Goal: Task Accomplishment & Management: Manage account settings

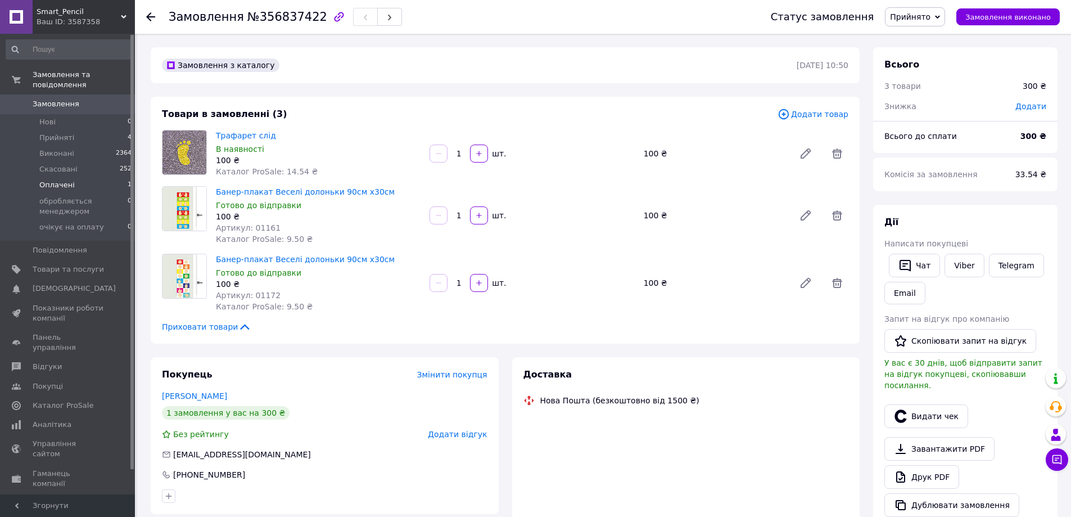
click at [66, 180] on span "Оплачені" at bounding box center [56, 185] width 35 height 10
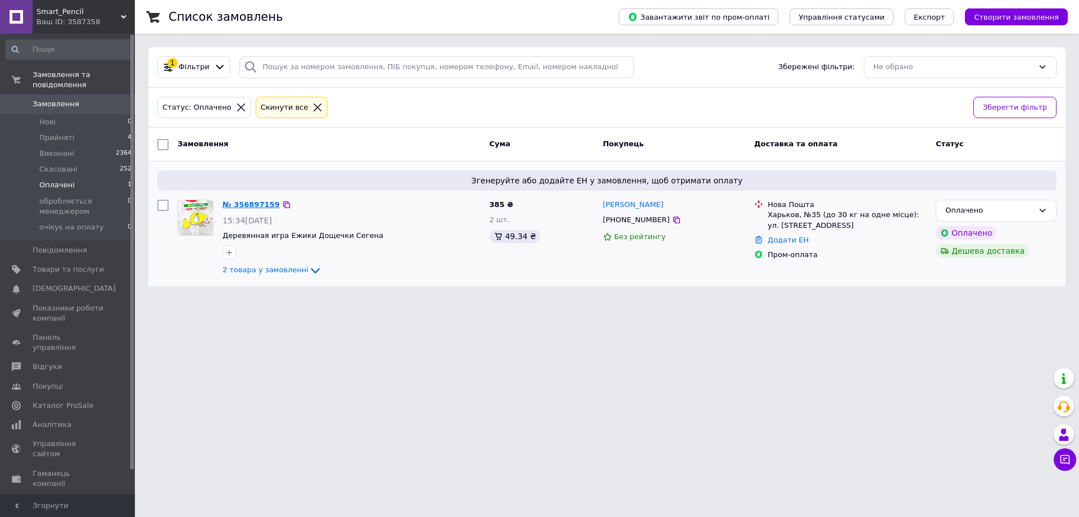
click at [248, 198] on div "№ 356897159" at bounding box center [251, 204] width 60 height 13
click at [251, 205] on link "№ 356897159" at bounding box center [251, 204] width 57 height 8
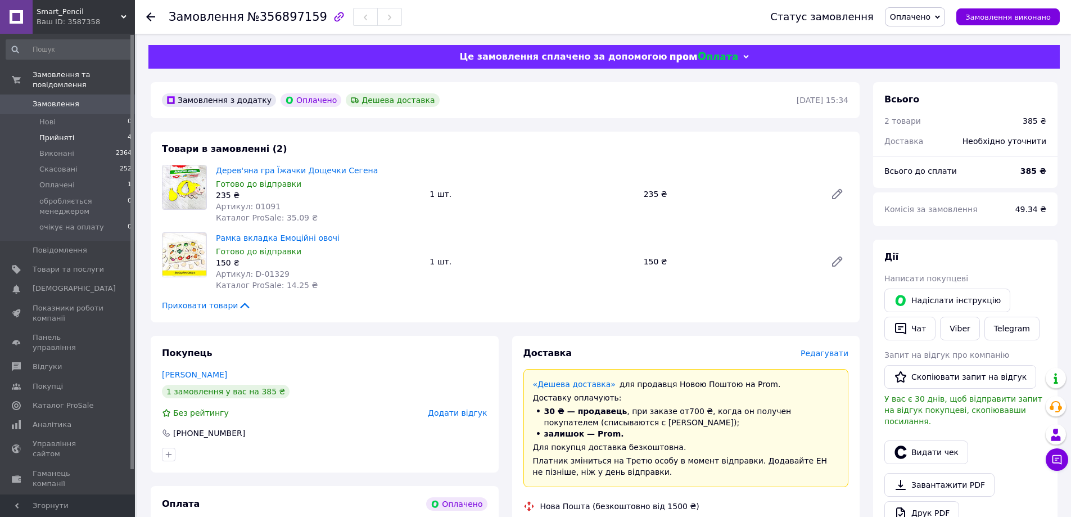
click at [62, 133] on span "Прийняті" at bounding box center [56, 138] width 35 height 10
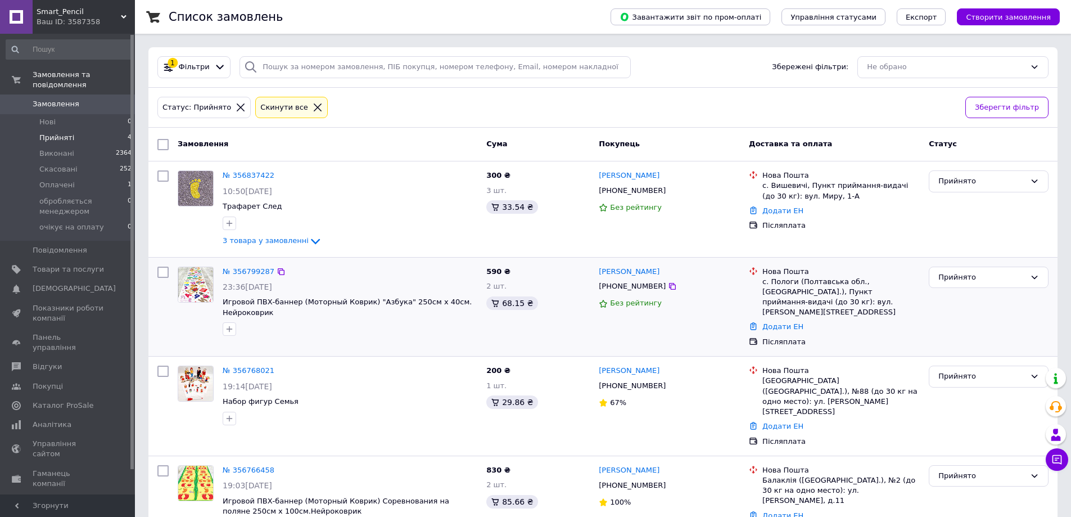
scroll to position [28, 0]
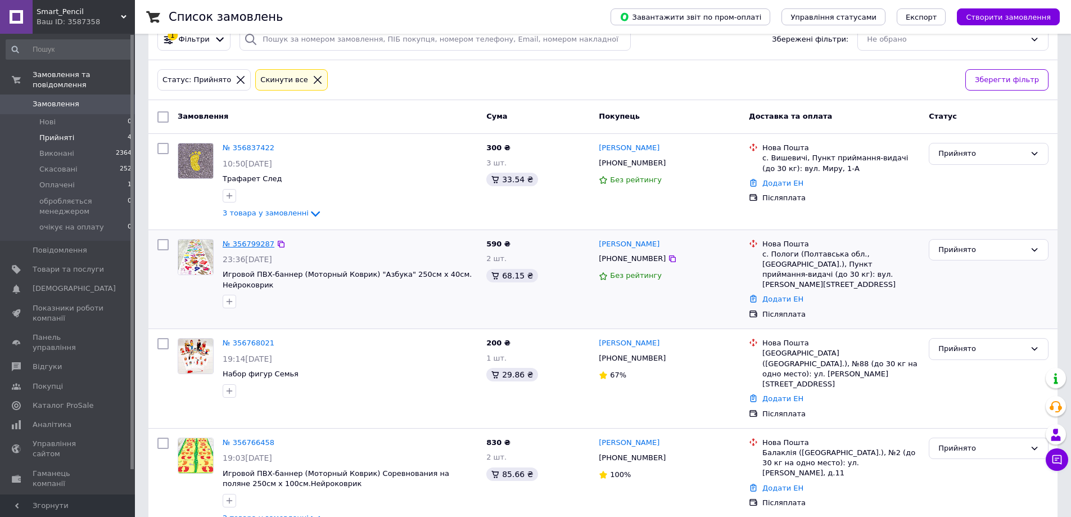
click at [246, 246] on link "№ 356799287" at bounding box center [249, 243] width 52 height 8
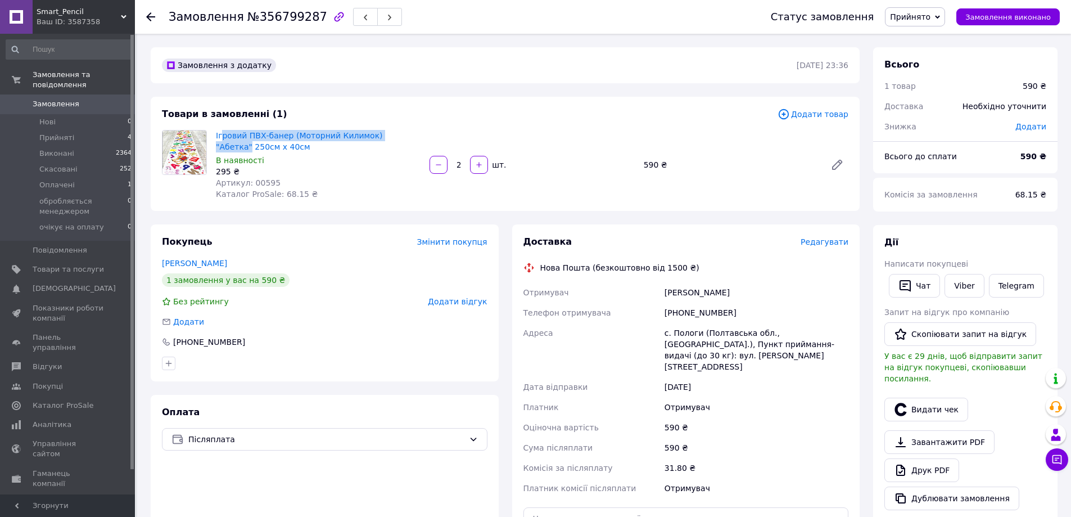
drag, startPoint x: 435, startPoint y: 135, endPoint x: 221, endPoint y: 124, distance: 214.5
click at [221, 124] on div "Товари в замовленні (1) Додати товар Ігровий ПВХ-банер (Моторний Килимок) "Абет…" at bounding box center [505, 154] width 709 height 114
click at [52, 133] on span "Прийняті" at bounding box center [56, 138] width 35 height 10
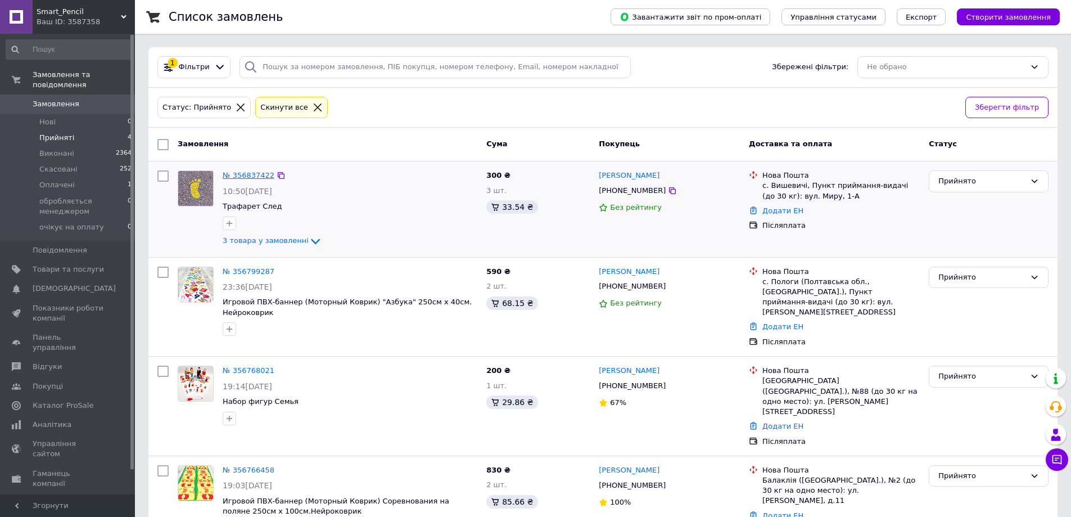
click at [245, 178] on link "№ 356837422" at bounding box center [249, 175] width 52 height 8
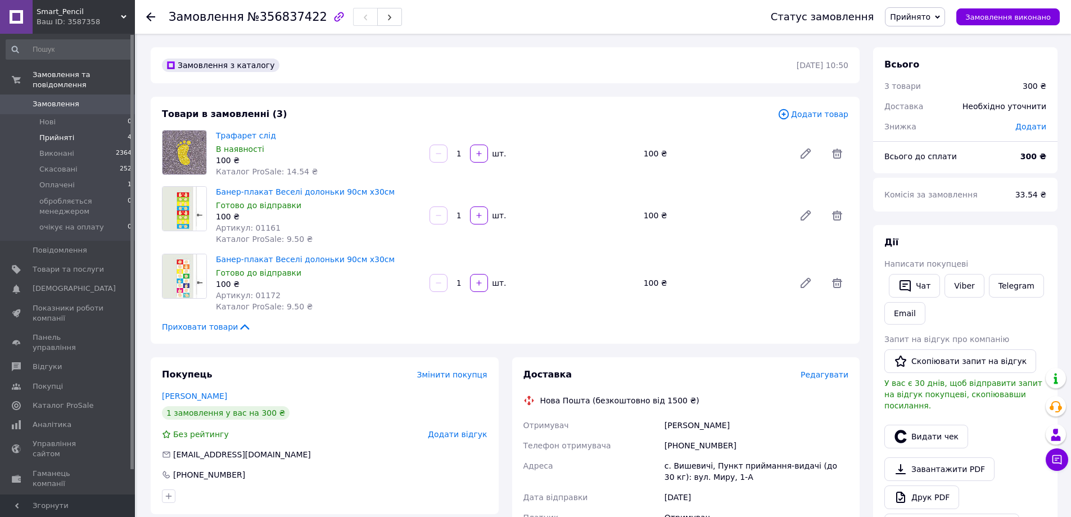
click at [51, 133] on span "Прийняті" at bounding box center [56, 138] width 35 height 10
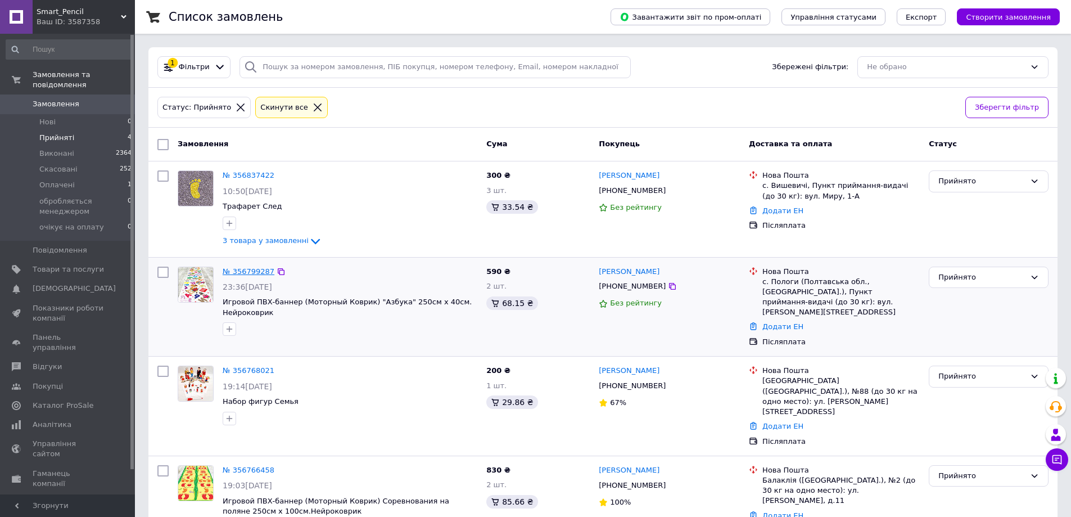
click at [251, 271] on link "№ 356799287" at bounding box center [249, 271] width 52 height 8
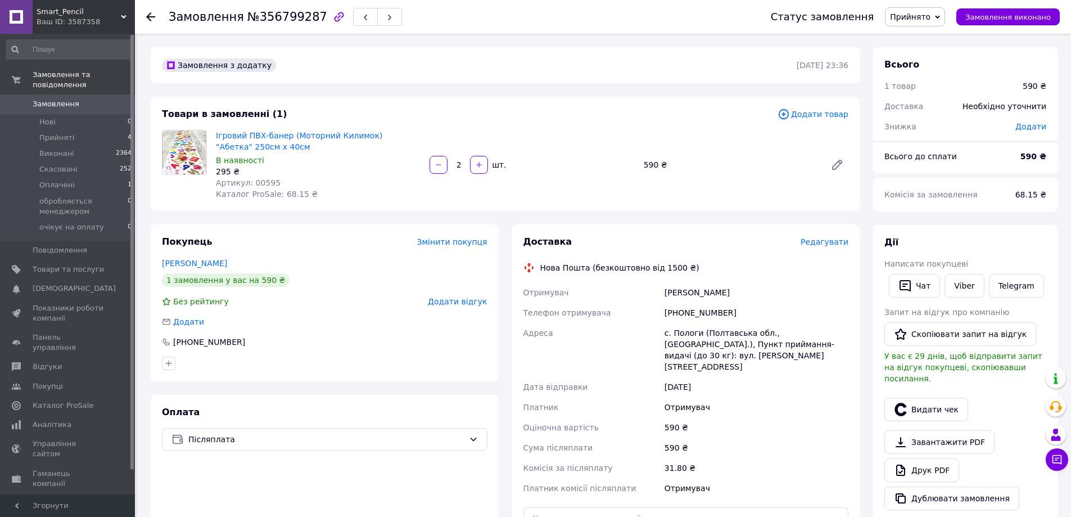
click at [688, 311] on div "+380957811354" at bounding box center [756, 312] width 188 height 20
click at [689, 311] on div "+380957811354" at bounding box center [756, 312] width 188 height 20
copy div "+380957811354"
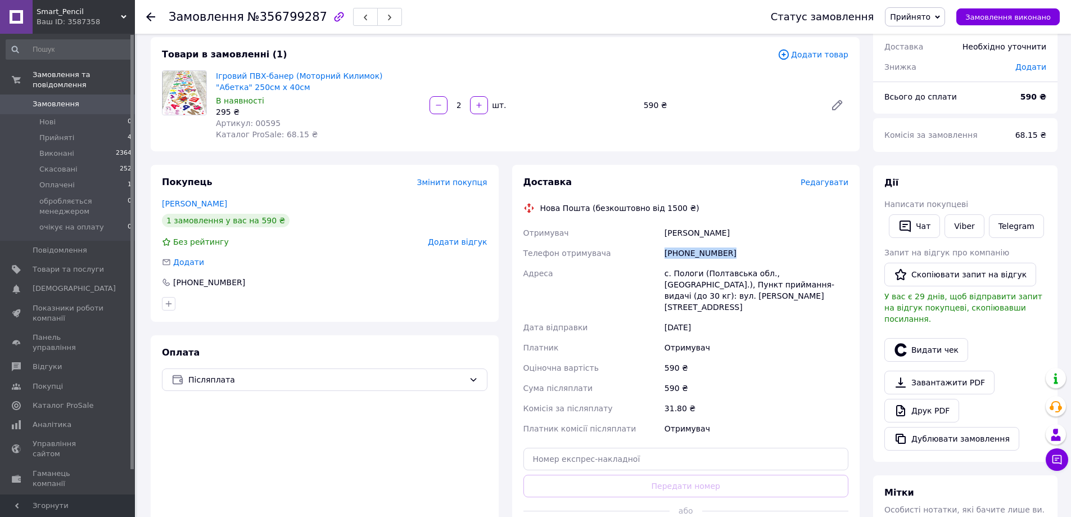
scroll to position [112, 0]
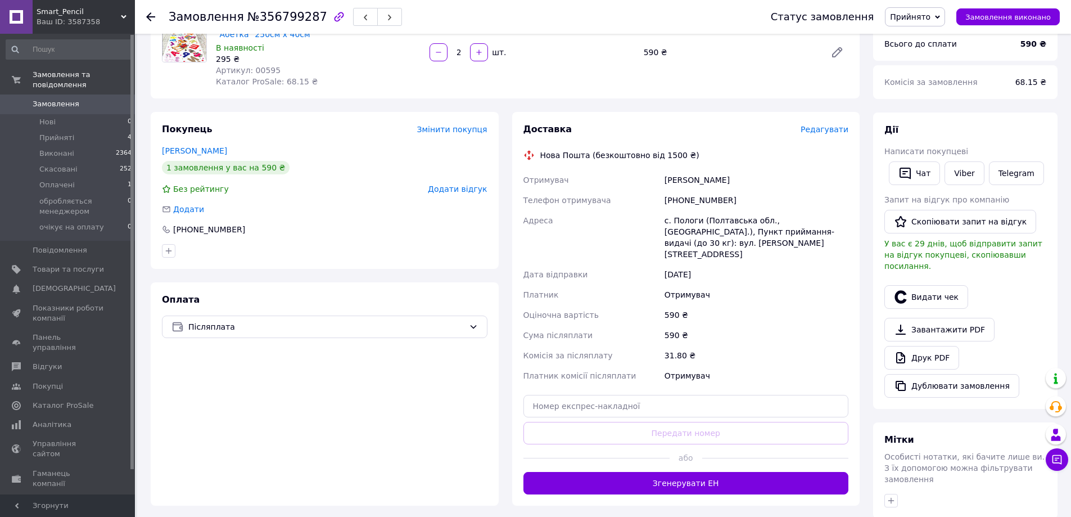
click at [909, 300] on div "Дії Написати покупцеві   Чат Viber Telegram Запит на відгук про компанію   Скоп…" at bounding box center [965, 261] width 162 height 274
click at [912, 289] on button "Видати чек" at bounding box center [926, 297] width 84 height 24
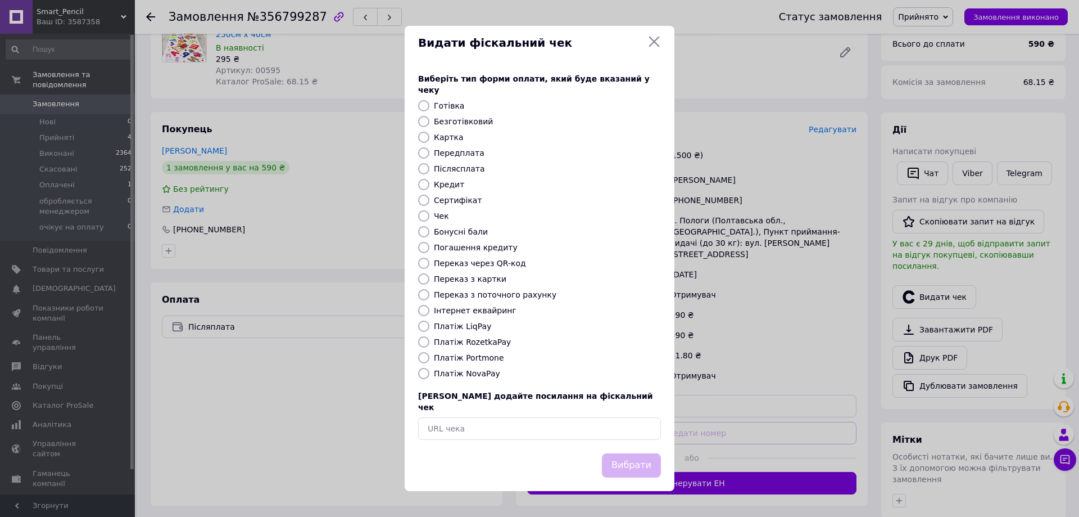
click at [479, 370] on label "Платіж NovaPay" at bounding box center [467, 373] width 66 height 9
click at [429, 370] on input "Платіж NovaPay" at bounding box center [423, 373] width 11 height 11
radio input "true"
click at [635, 457] on button "Вибрати" at bounding box center [631, 465] width 59 height 24
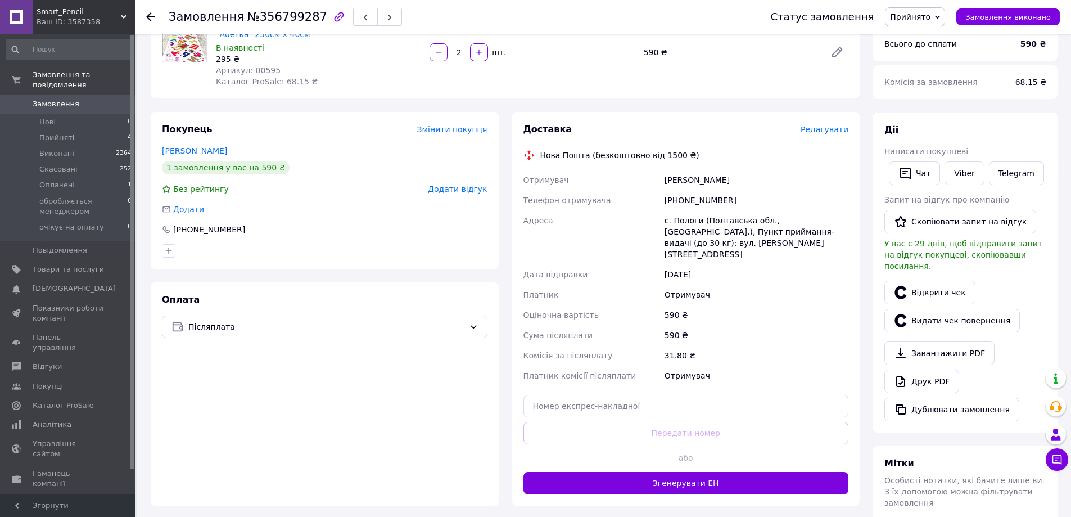
click at [672, 184] on div "Шалаева Алла" at bounding box center [756, 180] width 188 height 20
copy div "Шалаева"
click at [705, 175] on div "Шалаева Алла" at bounding box center [756, 180] width 188 height 20
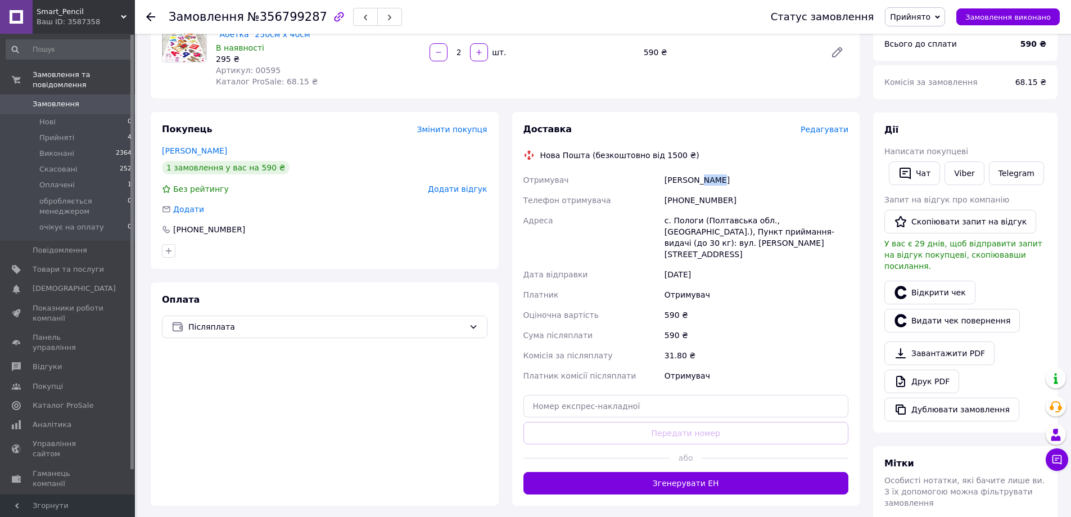
copy div "Алла"
click at [681, 223] on div "с. Пологи (Полтавська обл., Полтавський р-н.), Пункт приймання-видачі (до 30 кг…" at bounding box center [756, 237] width 188 height 54
copy div "Пологи"
drag, startPoint x: 592, startPoint y: 392, endPoint x: 594, endPoint y: 409, distance: 16.9
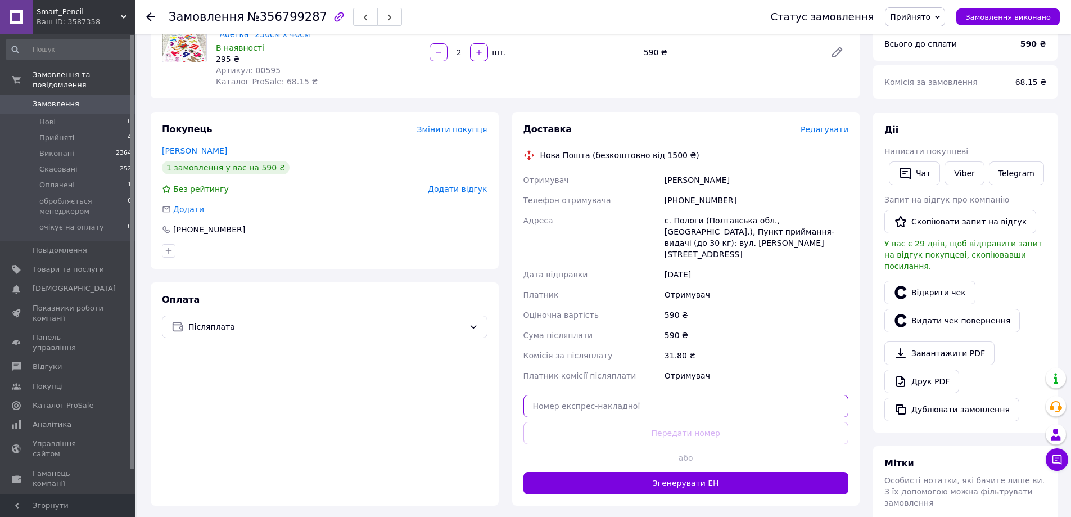
click at [592, 395] on input "text" at bounding box center [685, 406] width 325 height 22
paste input "20451225263401"
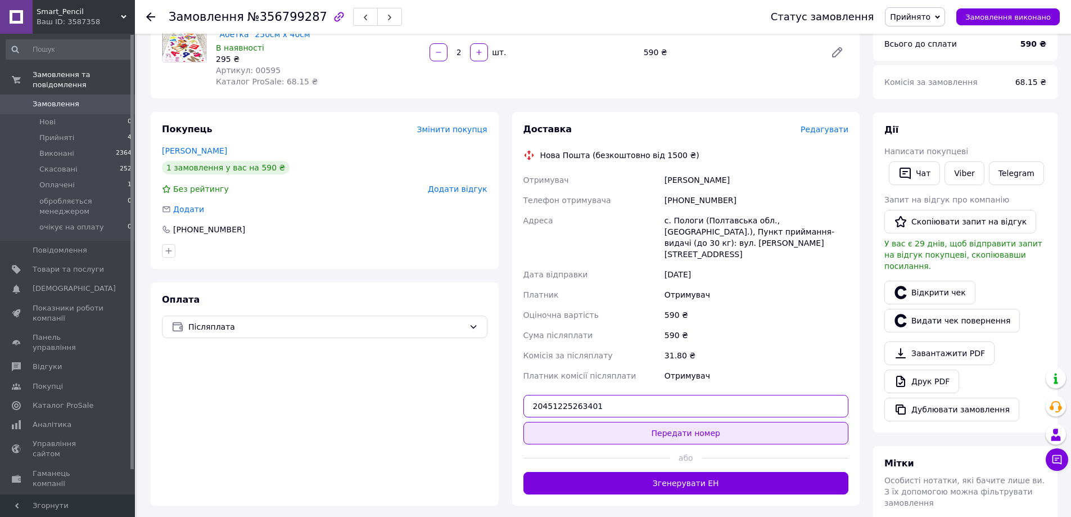
type input "20451225263401"
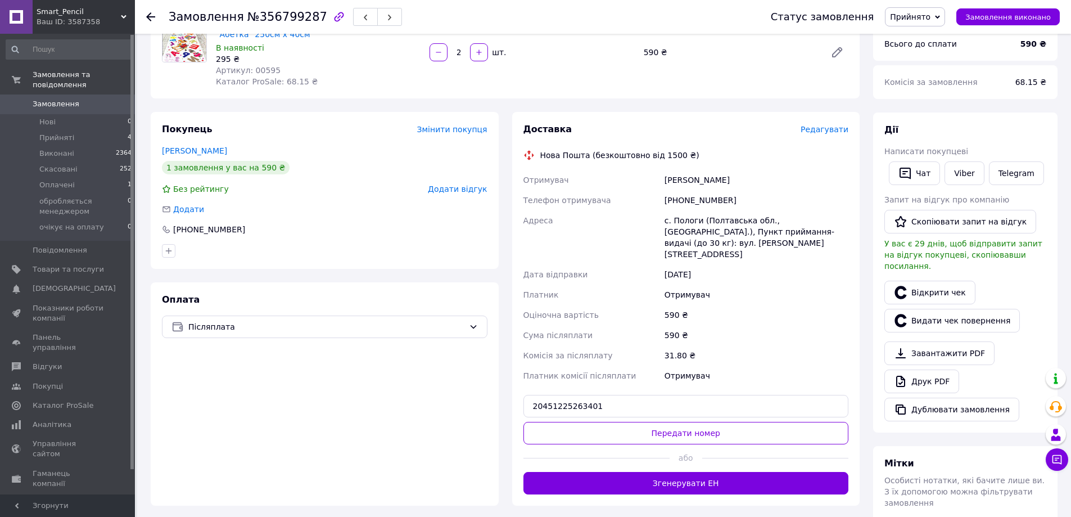
drag, startPoint x: 592, startPoint y: 421, endPoint x: 693, endPoint y: 413, distance: 101.5
click at [594, 422] on button "Передати номер" at bounding box center [685, 433] width 325 height 22
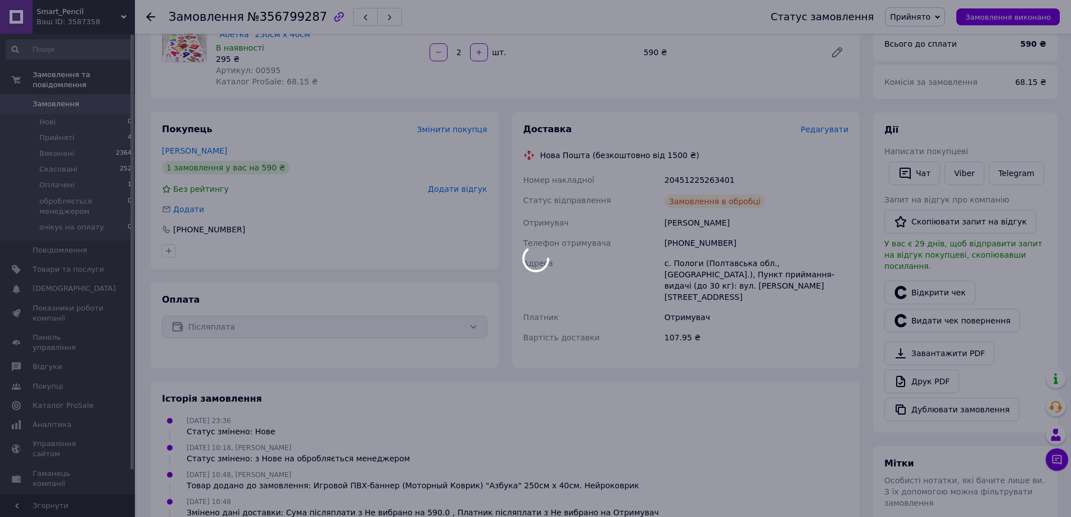
scroll to position [9, 0]
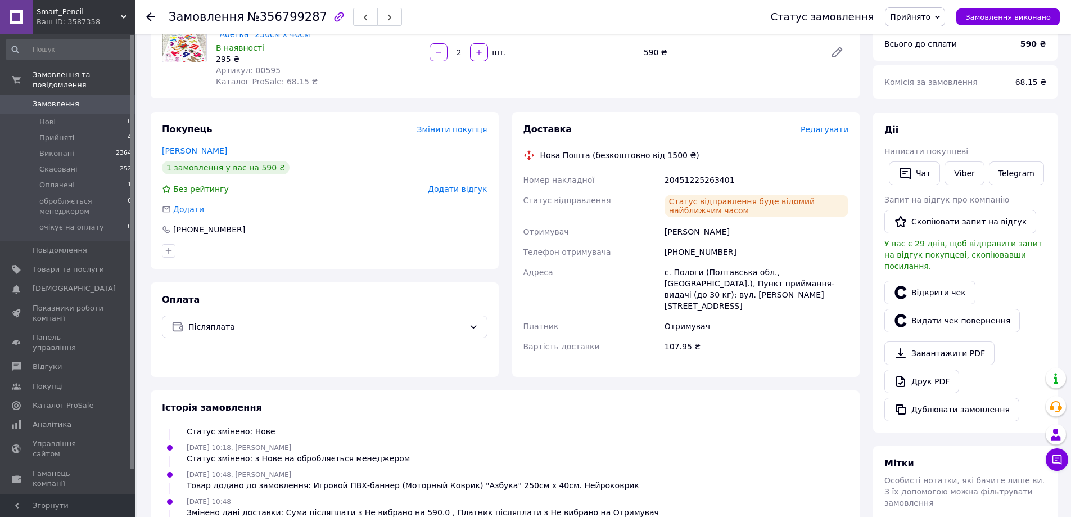
click at [978, 25] on div "Статус замовлення Прийнято Виконано Скасовано Оплачено обробляється менеджером …" at bounding box center [909, 16] width 300 height 19
click at [980, 15] on span "Замовлення виконано" at bounding box center [1007, 17] width 85 height 8
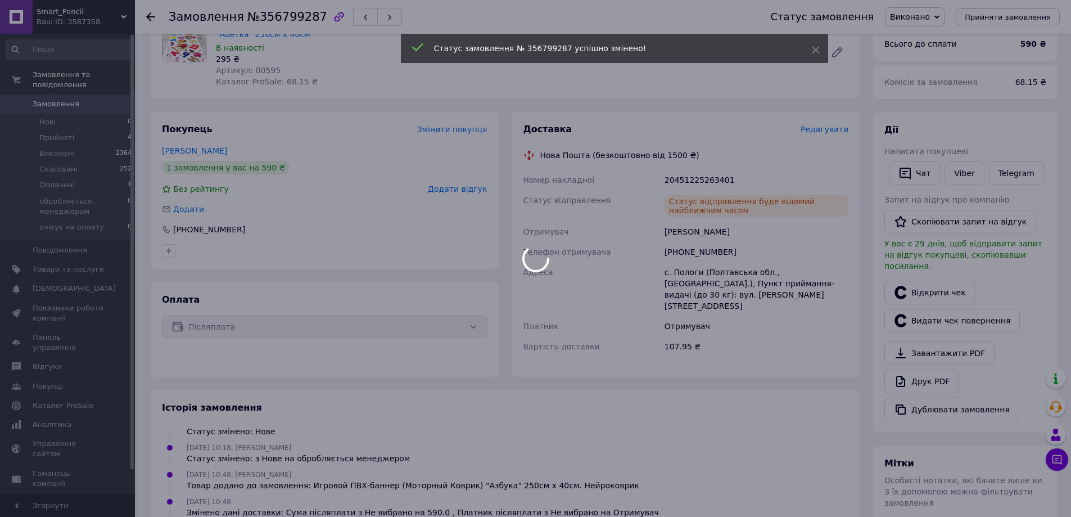
scroll to position [36, 0]
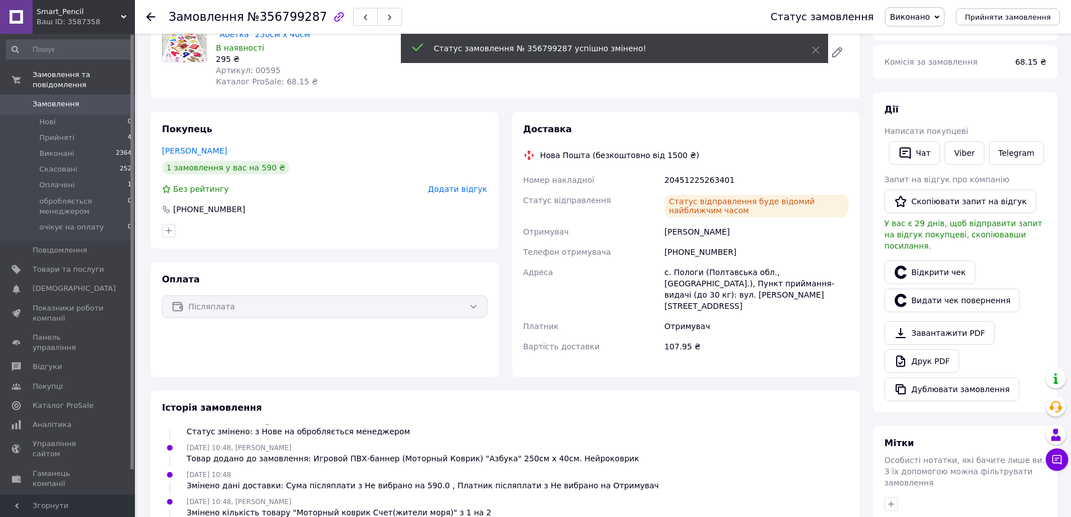
click at [247, 16] on span "№356799287" at bounding box center [287, 16] width 80 height 13
copy h1 "Замовлення №356799287"
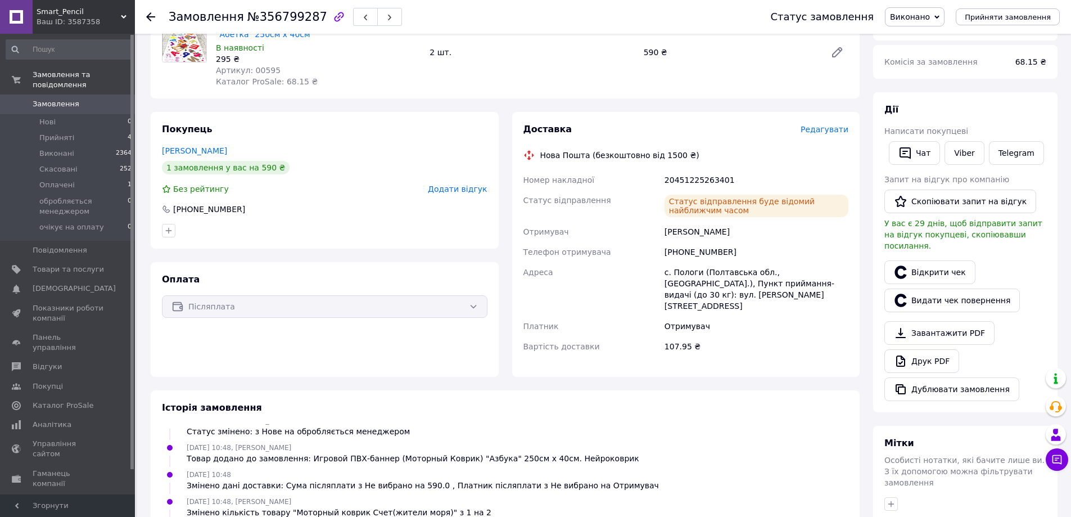
click at [684, 254] on div "+380957811354" at bounding box center [756, 252] width 188 height 20
drag, startPoint x: 684, startPoint y: 254, endPoint x: 555, endPoint y: 382, distance: 182.0
click at [684, 253] on div "+380957811354" at bounding box center [756, 252] width 188 height 20
copy div "+380957811354"
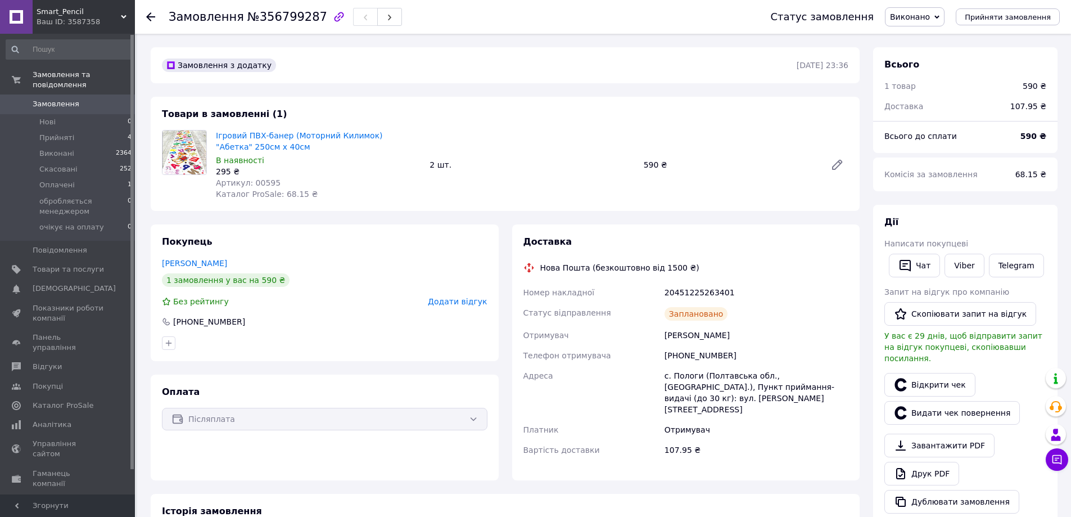
scroll to position [36, 0]
click at [64, 133] on span "Прийняті" at bounding box center [56, 138] width 35 height 10
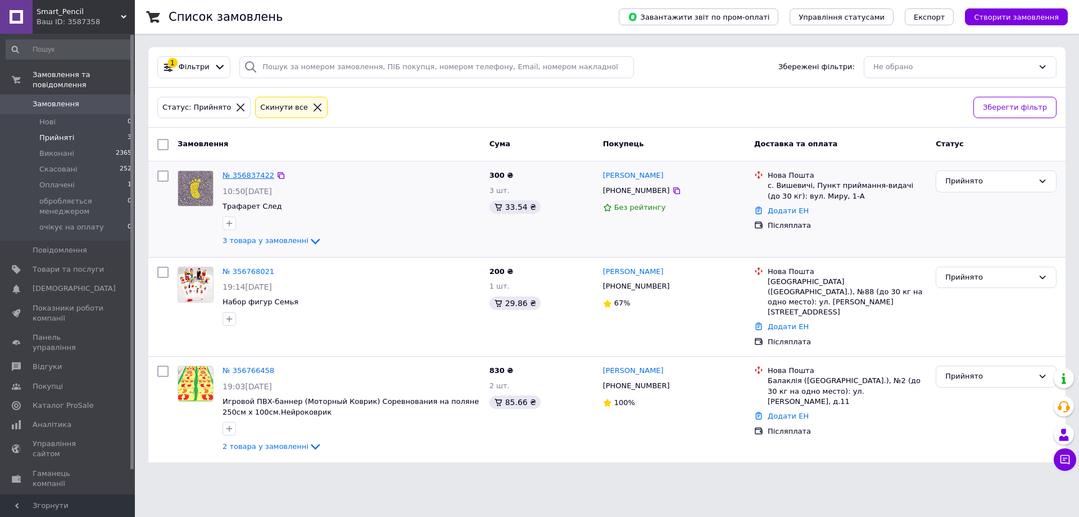
click at [246, 174] on link "№ 356837422" at bounding box center [249, 175] width 52 height 8
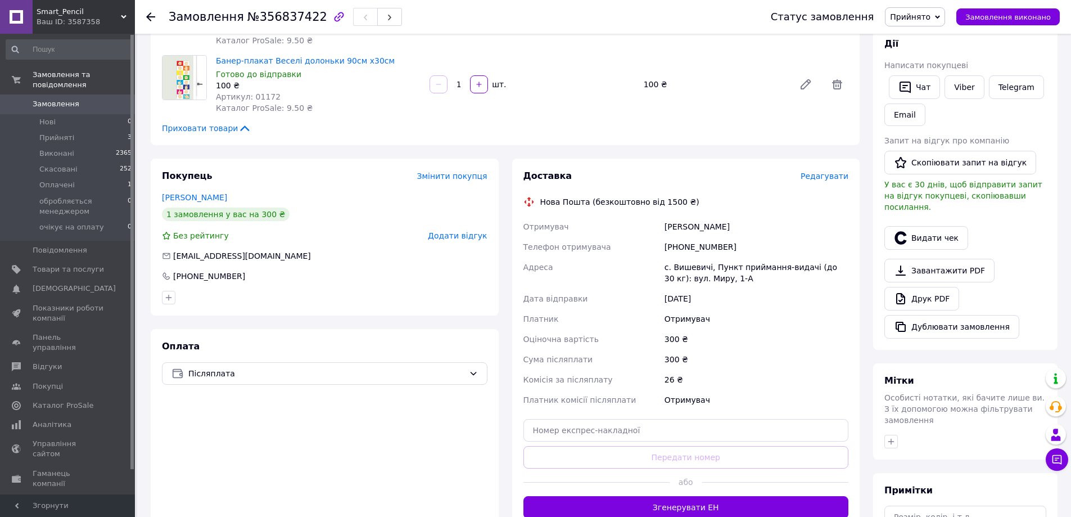
scroll to position [281, 0]
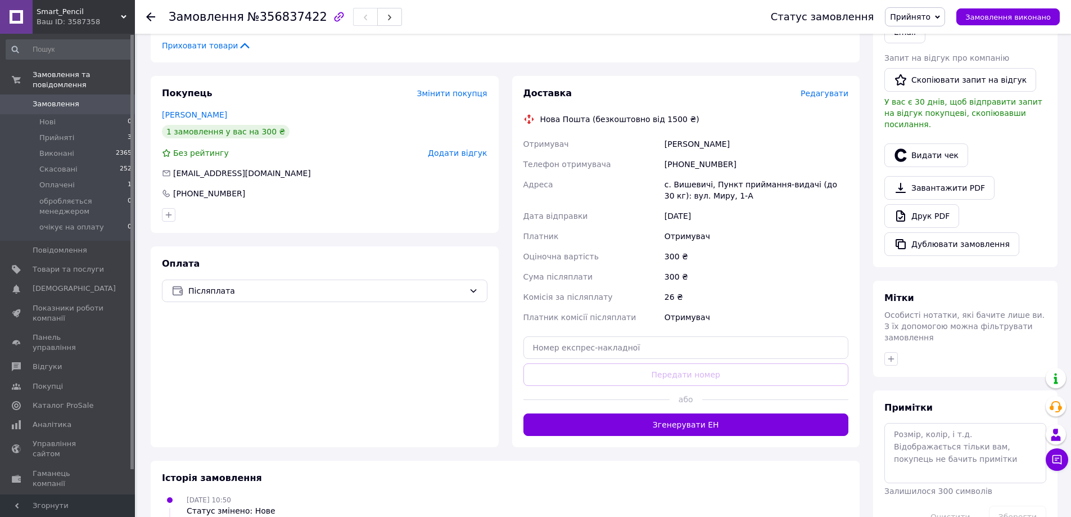
click at [680, 159] on div "+380987534671" at bounding box center [756, 164] width 188 height 20
copy div "+380987534671"
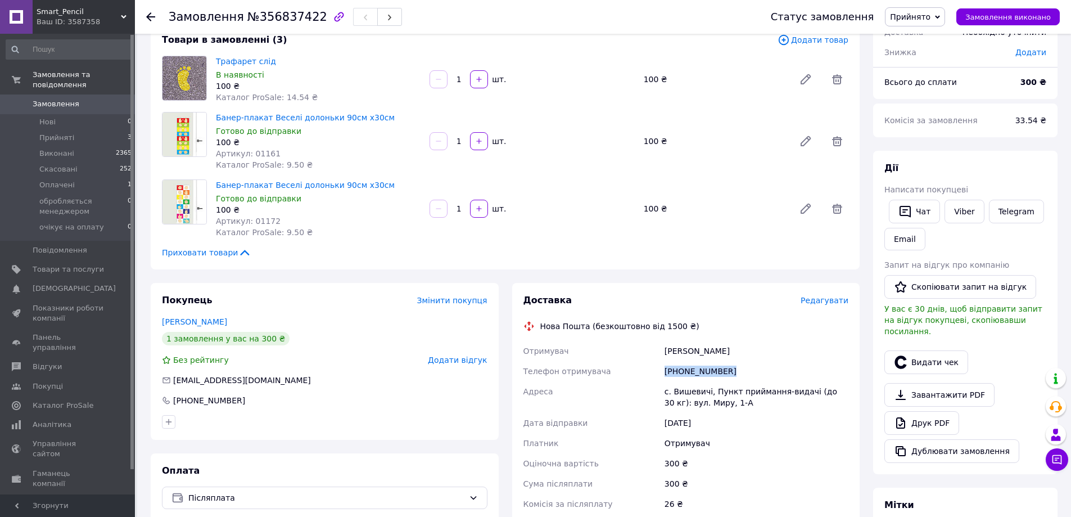
scroll to position [0, 0]
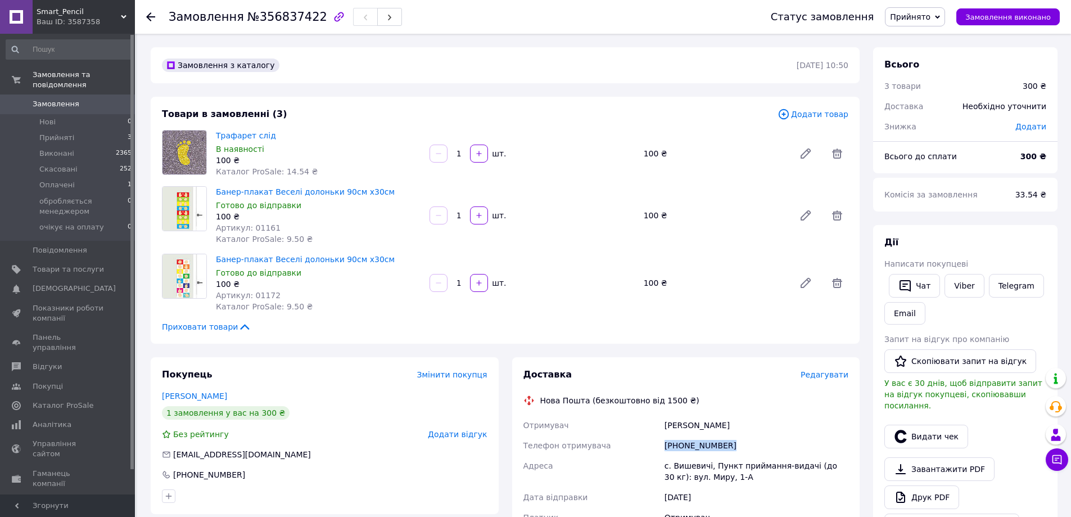
copy div "+380987534671"
click at [672, 431] on div "Доля Оксана" at bounding box center [756, 425] width 188 height 20
click at [672, 429] on div "Доля Оксана" at bounding box center [756, 425] width 188 height 20
click at [670, 427] on div "Доля Оксана" at bounding box center [756, 425] width 188 height 20
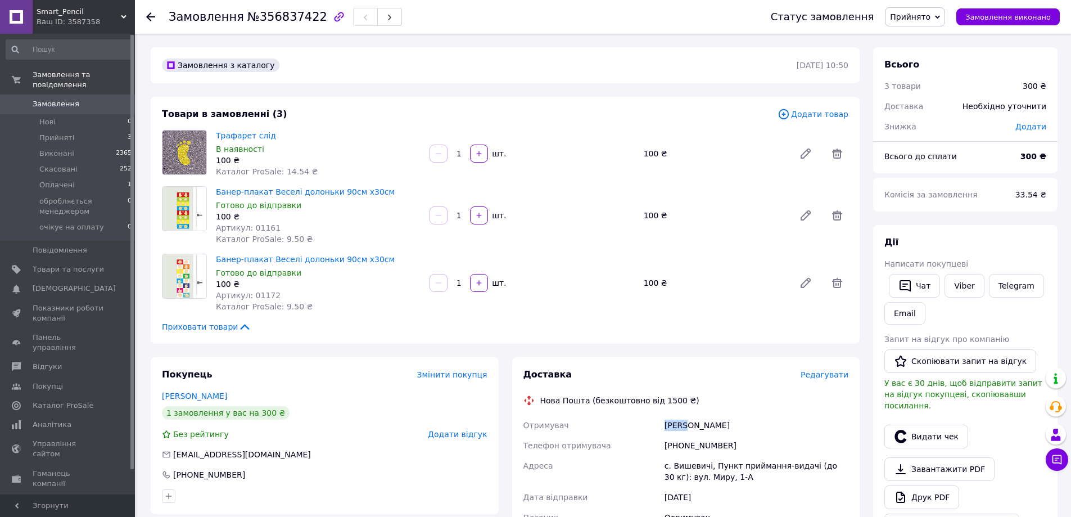
click at [670, 427] on div "Доля Оксана" at bounding box center [756, 425] width 188 height 20
copy div "Доля"
click at [693, 425] on div "Доля Оксана" at bounding box center [756, 425] width 188 height 20
click at [691, 424] on div "Доля Оксана" at bounding box center [756, 425] width 188 height 20
copy div "Оксана"
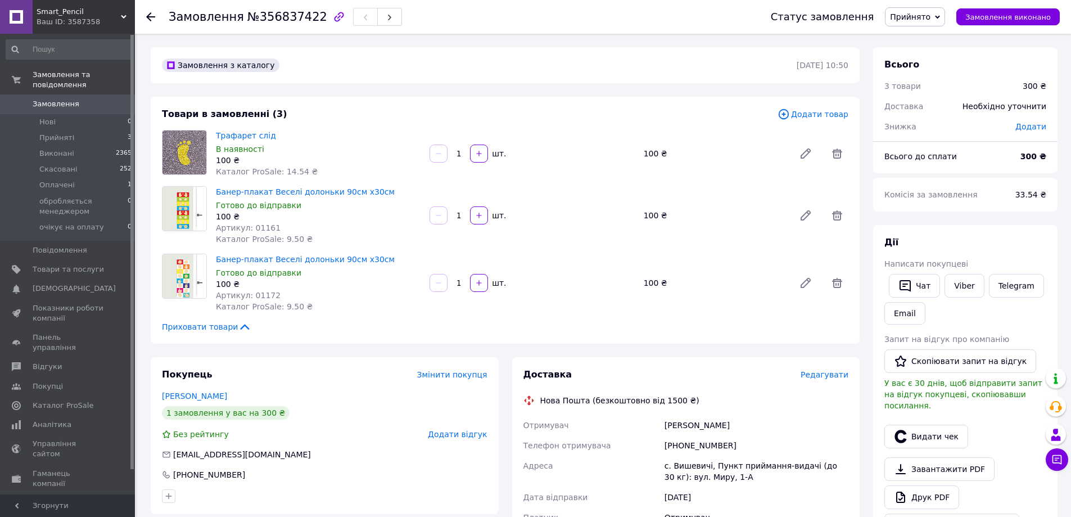
click at [685, 467] on div "с. Вишевичі, Пункт приймання-видачі (до 30 кг): вул. Миру, 1-А" at bounding box center [756, 470] width 188 height 31
copy div "Вишевичі"
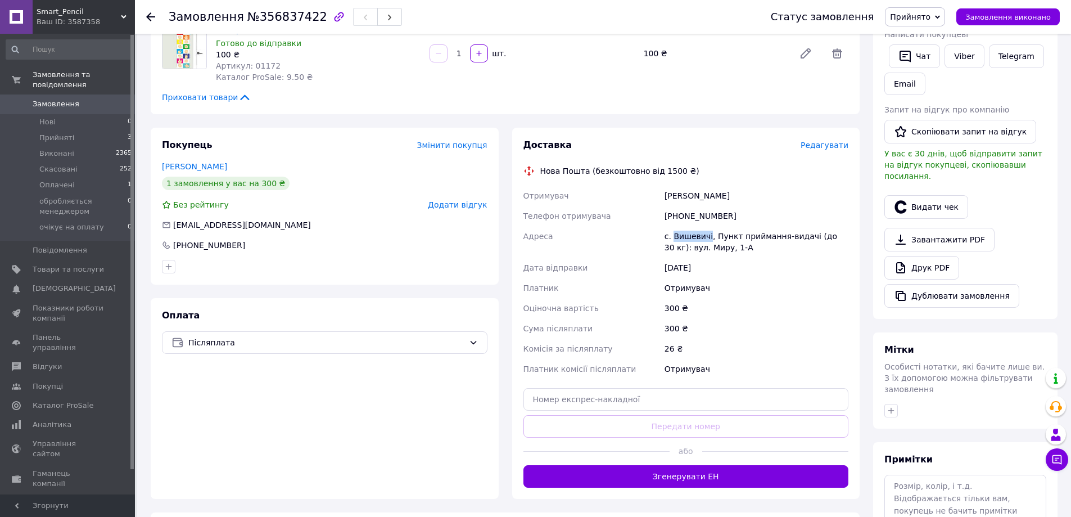
scroll to position [281, 0]
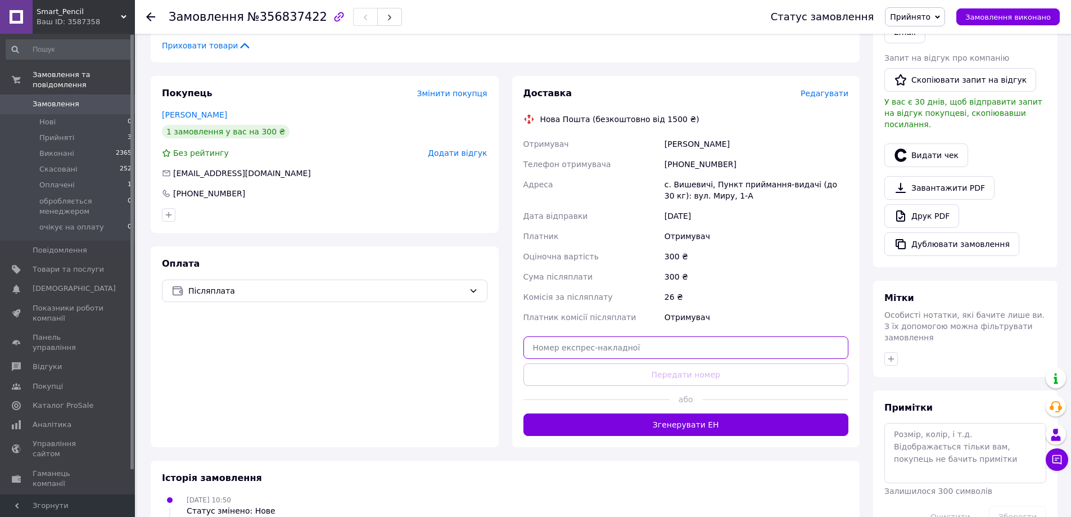
click at [622, 345] on input "text" at bounding box center [685, 347] width 325 height 22
paste input "20451225279020"
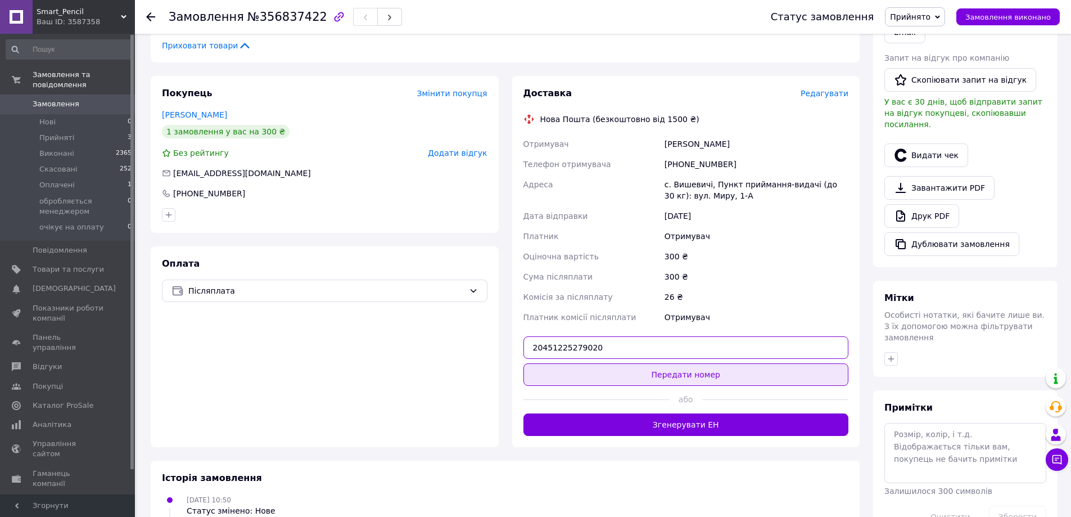
type input "20451225279020"
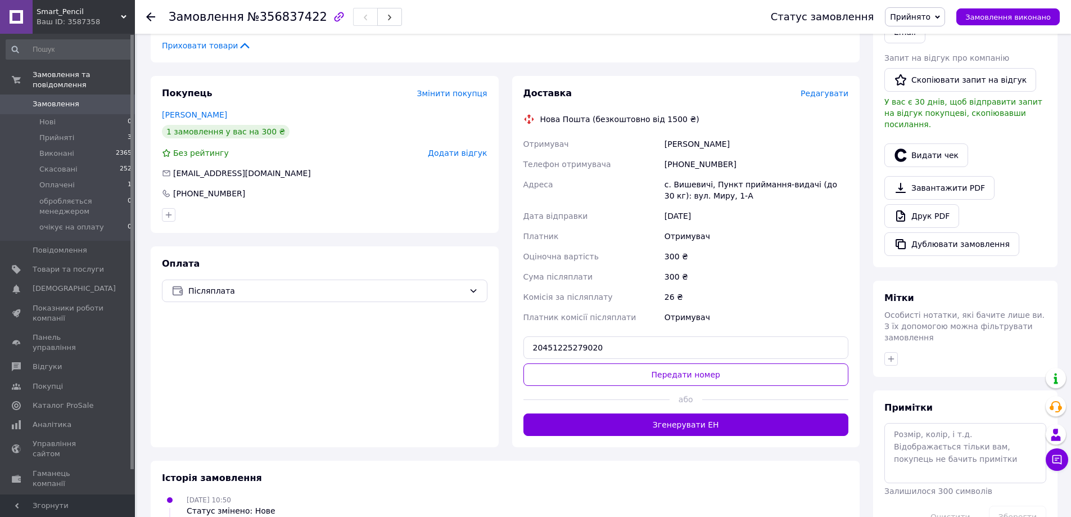
drag, startPoint x: 623, startPoint y: 370, endPoint x: 654, endPoint y: 369, distance: 31.5
click at [623, 370] on button "Передати номер" at bounding box center [685, 374] width 325 height 22
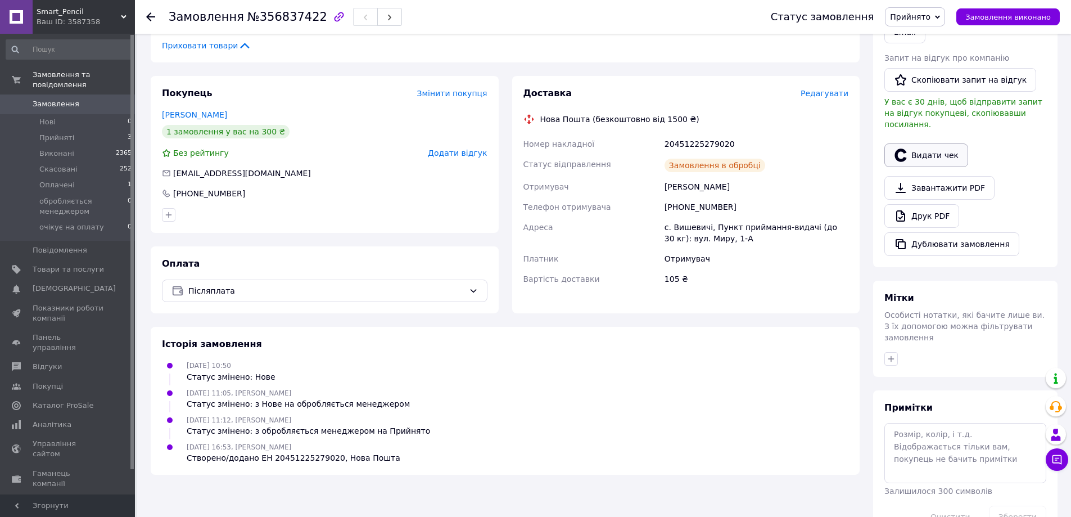
click at [915, 143] on button "Видати чек" at bounding box center [926, 155] width 84 height 24
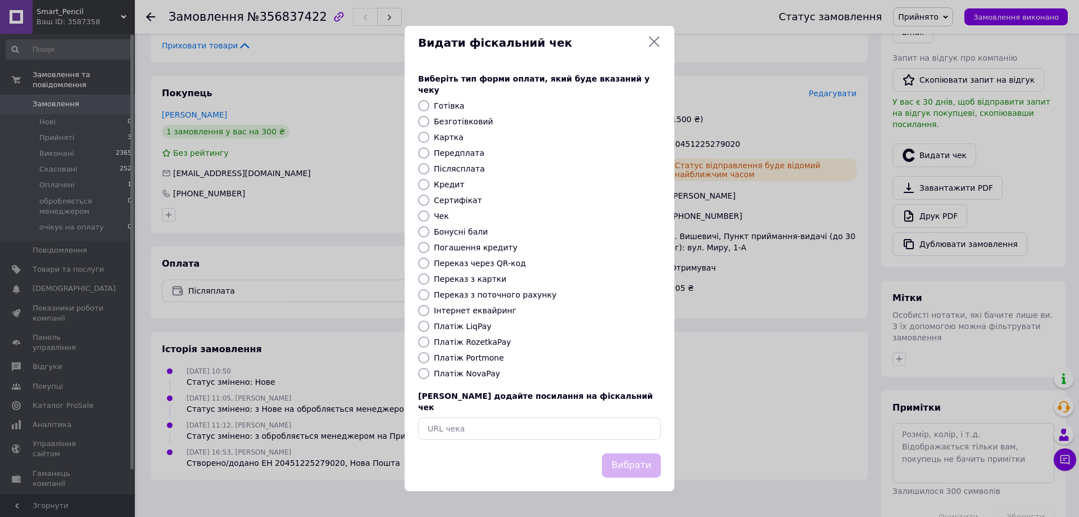
click at [455, 376] on label "Платіж NovaPay" at bounding box center [467, 373] width 66 height 9
click at [429, 376] on input "Платіж NovaPay" at bounding box center [423, 373] width 11 height 11
radio input "true"
click at [646, 458] on button "Вибрати" at bounding box center [631, 465] width 59 height 24
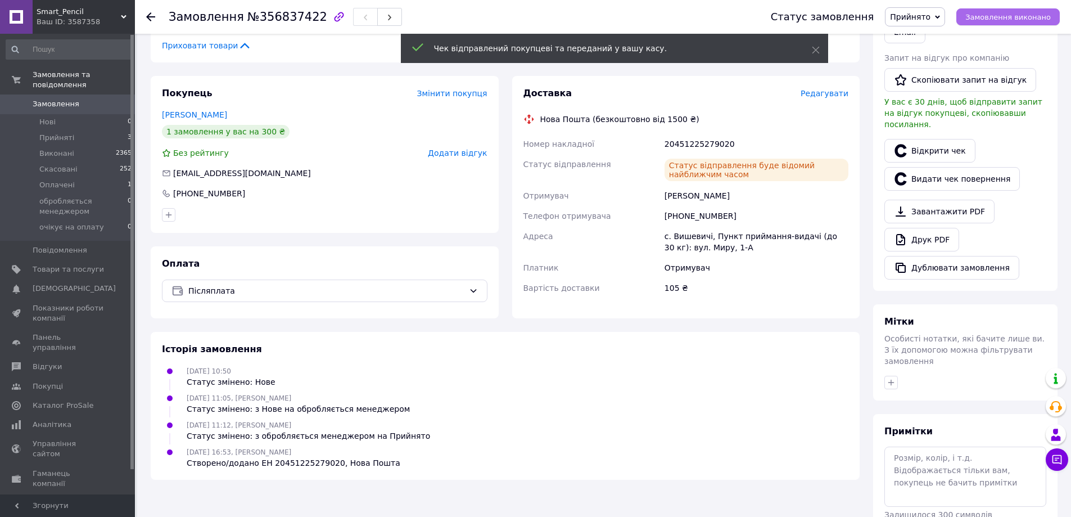
click at [1015, 22] on button "Замовлення виконано" at bounding box center [1007, 16] width 103 height 17
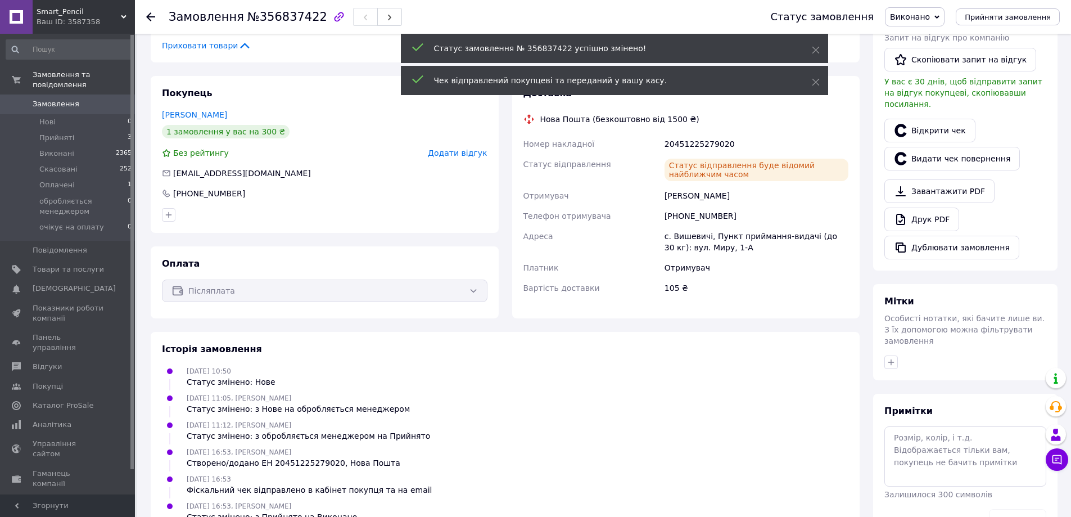
click at [224, 6] on div "Замовлення №356837422" at bounding box center [458, 17] width 579 height 34
click at [223, 17] on span "Замовлення" at bounding box center [206, 16] width 75 height 13
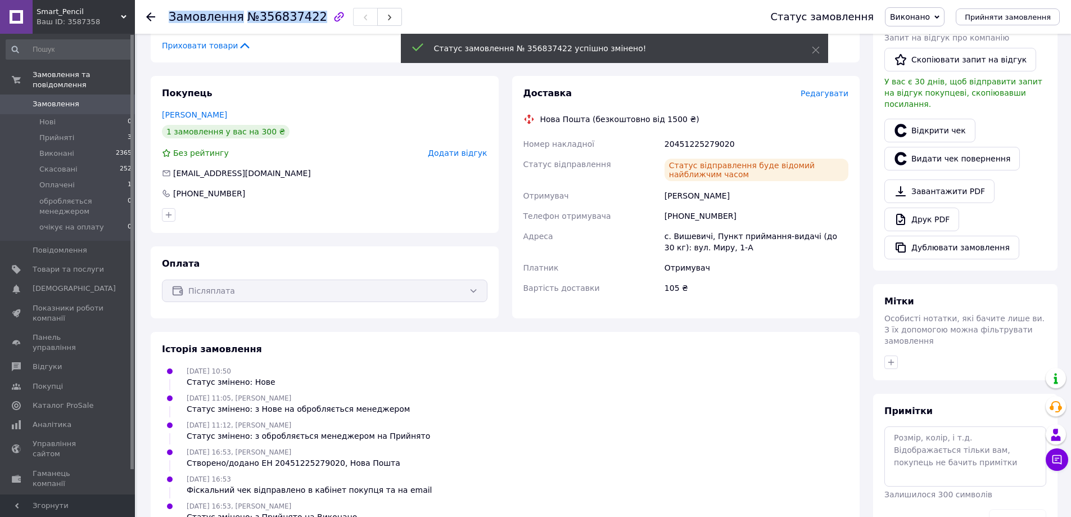
click at [223, 17] on span "Замовлення" at bounding box center [206, 16] width 75 height 13
copy h1 "Замовлення №356837422"
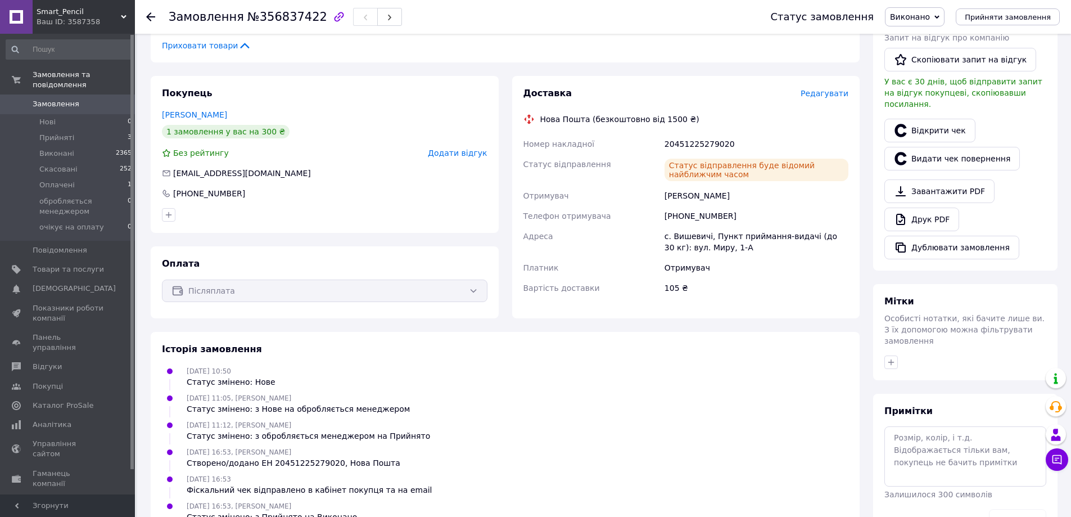
click at [682, 145] on div "20451225279020" at bounding box center [756, 144] width 188 height 20
click at [683, 145] on div "20451225279020" at bounding box center [756, 144] width 188 height 20
copy div "20451225279020"
click at [706, 209] on div "[PHONE_NUMBER]" at bounding box center [756, 216] width 188 height 20
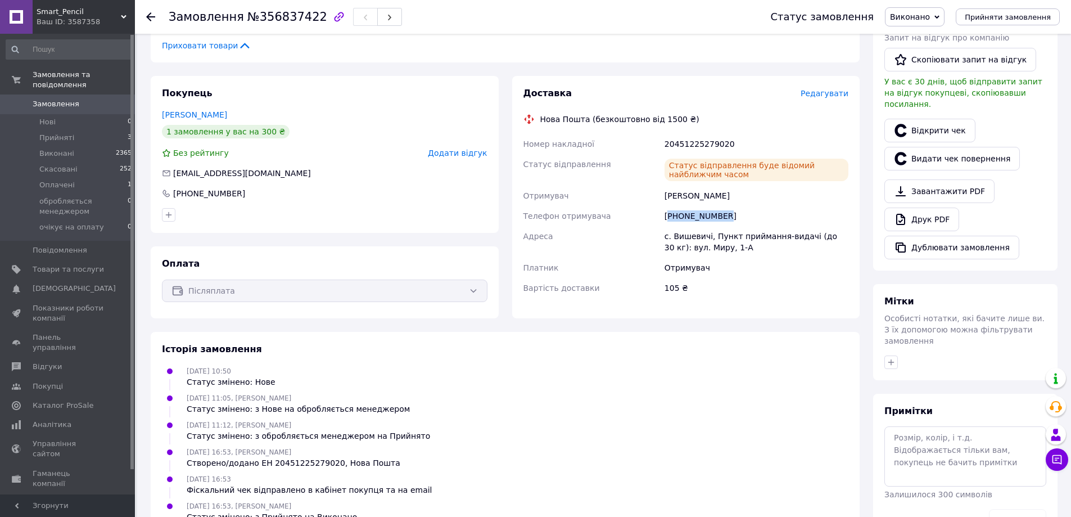
click at [706, 209] on div "[PHONE_NUMBER]" at bounding box center [756, 216] width 188 height 20
copy div "[PHONE_NUMBER]"
click at [705, 140] on div "20451225279020" at bounding box center [756, 144] width 188 height 20
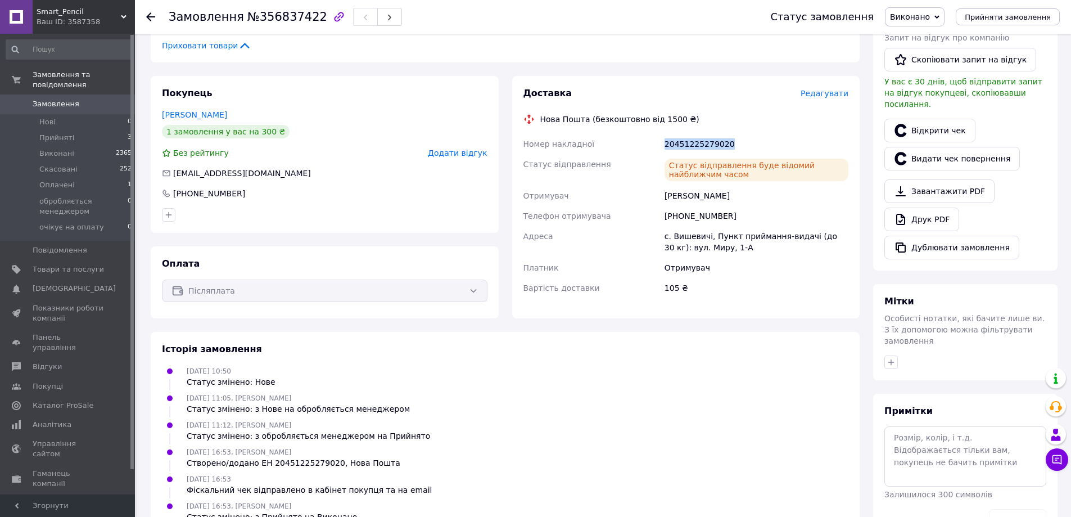
copy div "20451225279020"
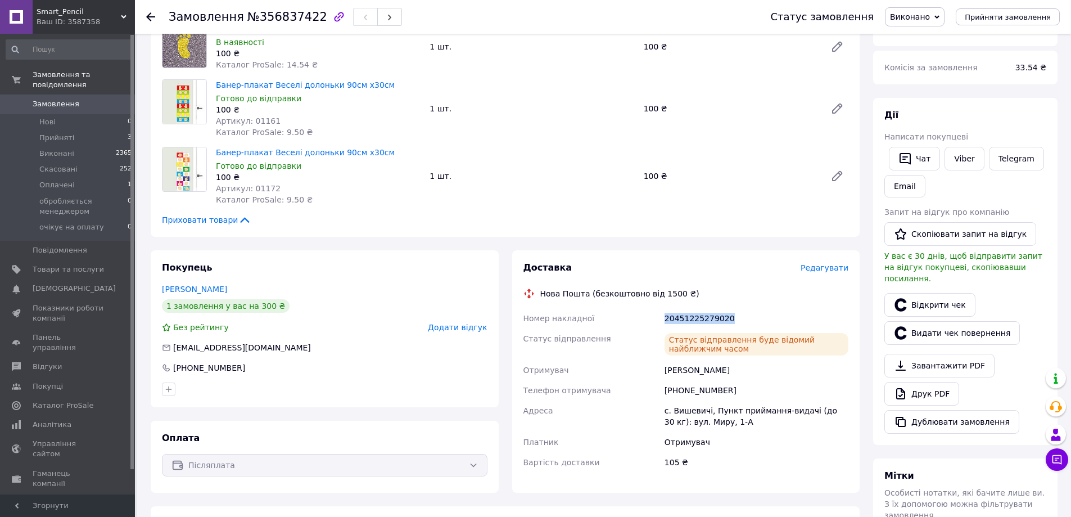
scroll to position [0, 0]
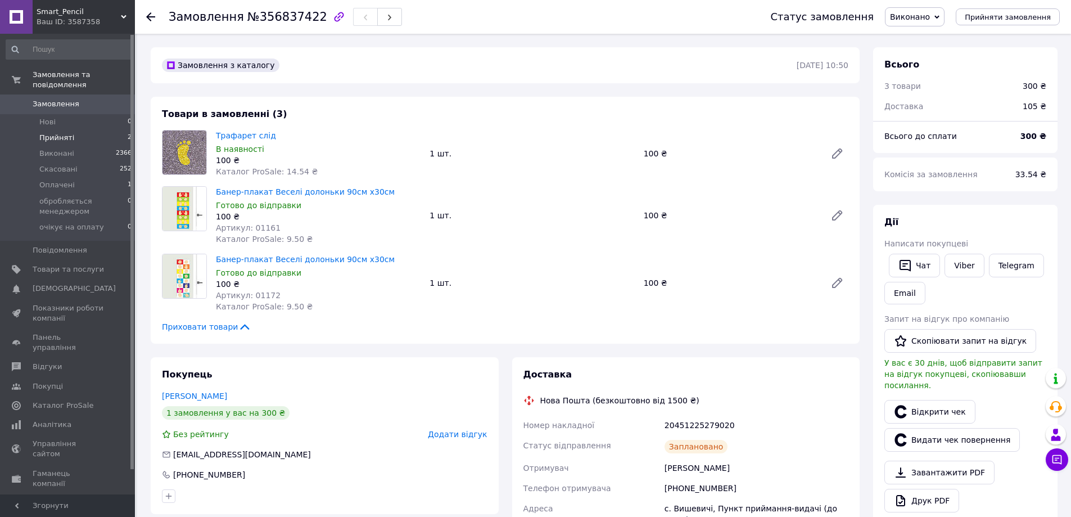
click at [65, 133] on span "Прийняті" at bounding box center [56, 138] width 35 height 10
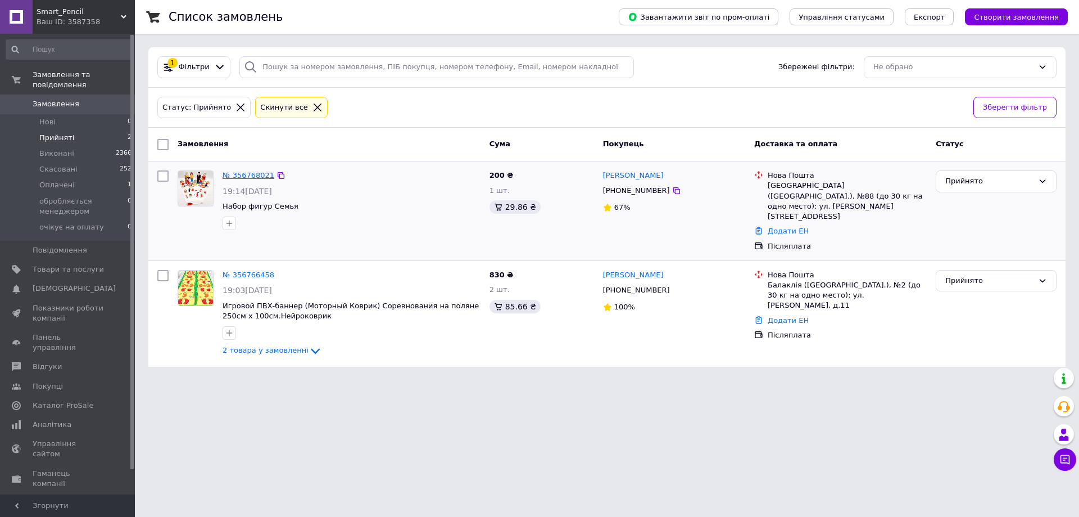
click at [236, 174] on link "№ 356768021" at bounding box center [249, 175] width 52 height 8
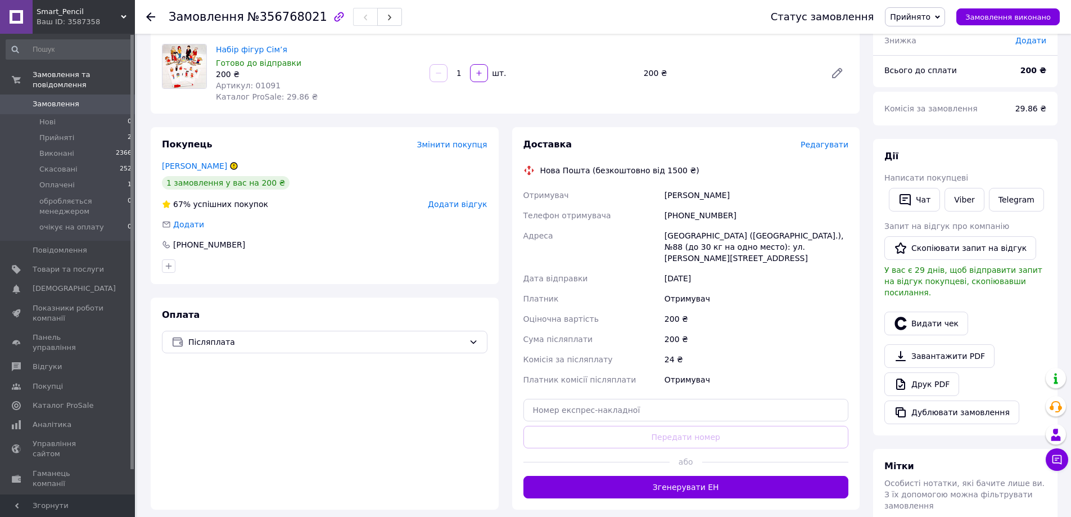
scroll to position [169, 0]
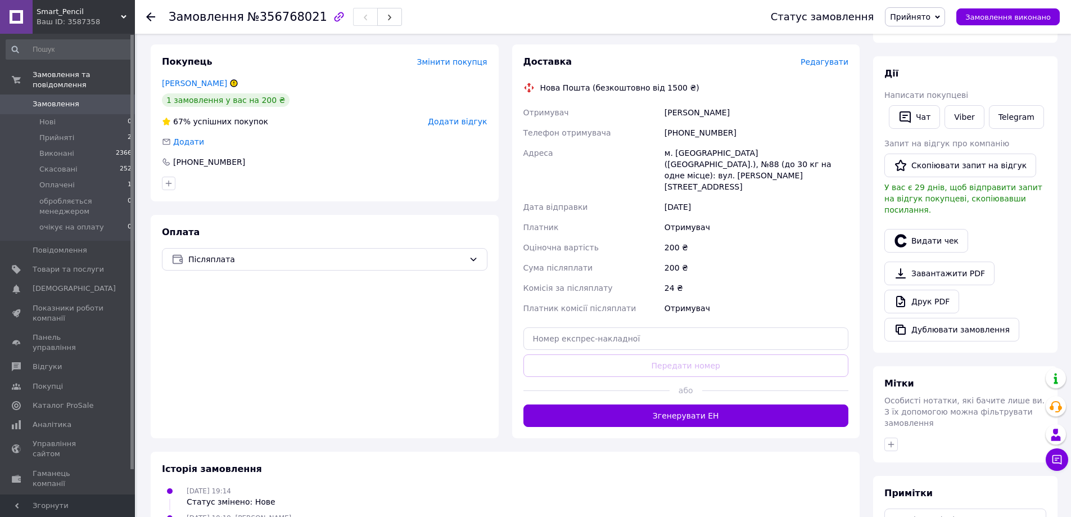
click at [369, 181] on div at bounding box center [325, 183] width 330 height 18
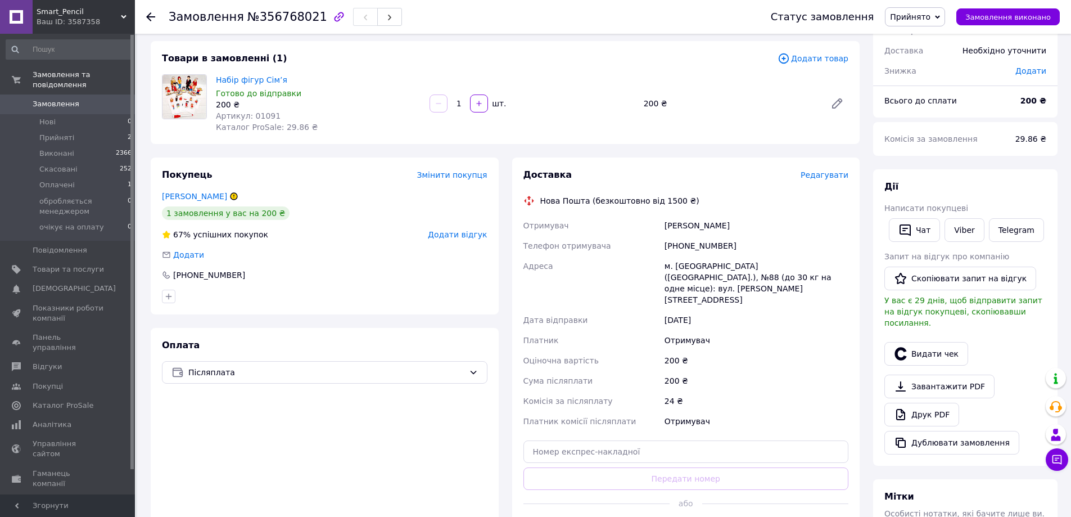
scroll to position [0, 0]
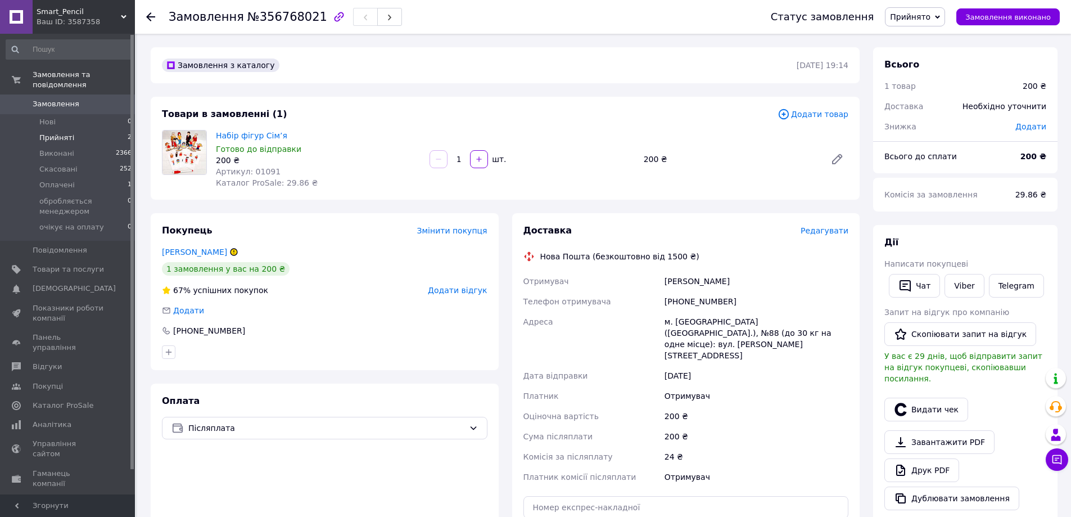
click at [47, 130] on li "Прийняті 2" at bounding box center [69, 138] width 138 height 16
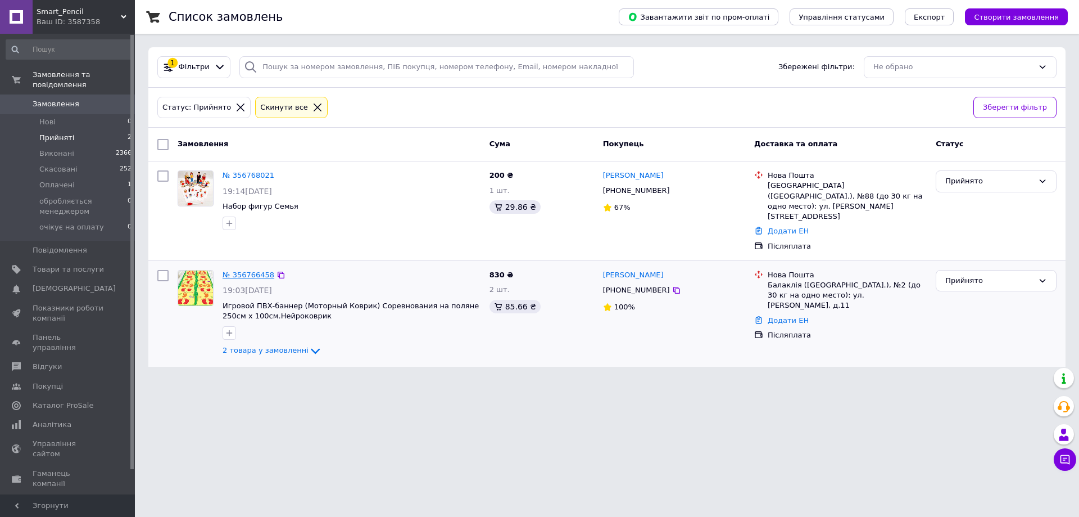
click at [259, 270] on link "№ 356766458" at bounding box center [249, 274] width 52 height 8
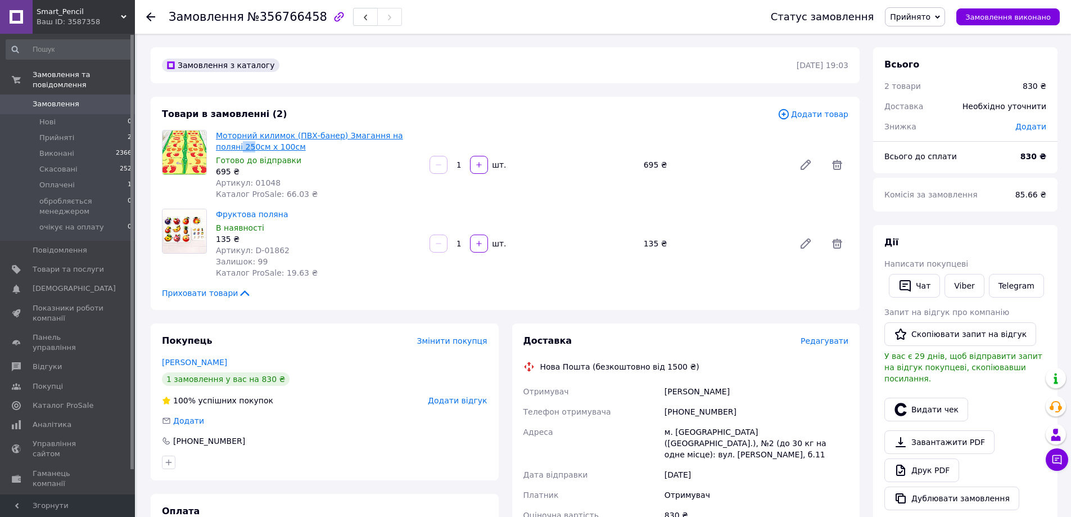
drag, startPoint x: 400, startPoint y: 133, endPoint x: 223, endPoint y: 143, distance: 177.3
click at [223, 143] on div "Моторний килимок (ПВХ-банер) Змагання на поляні 250см х 100см Готово до відправ…" at bounding box center [318, 165] width 214 height 74
click at [47, 133] on span "Прийняті" at bounding box center [56, 138] width 35 height 10
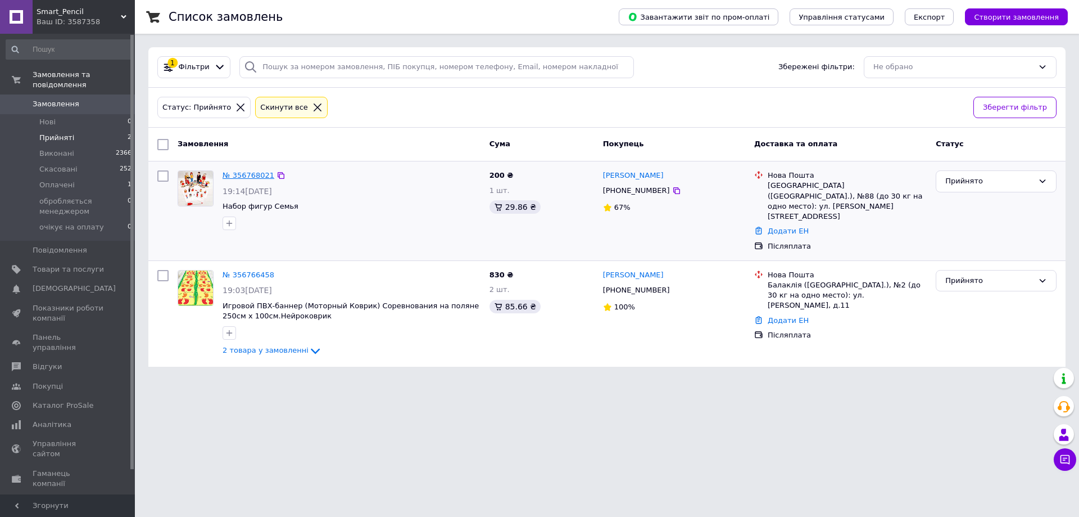
click at [239, 173] on link "№ 356768021" at bounding box center [249, 175] width 52 height 8
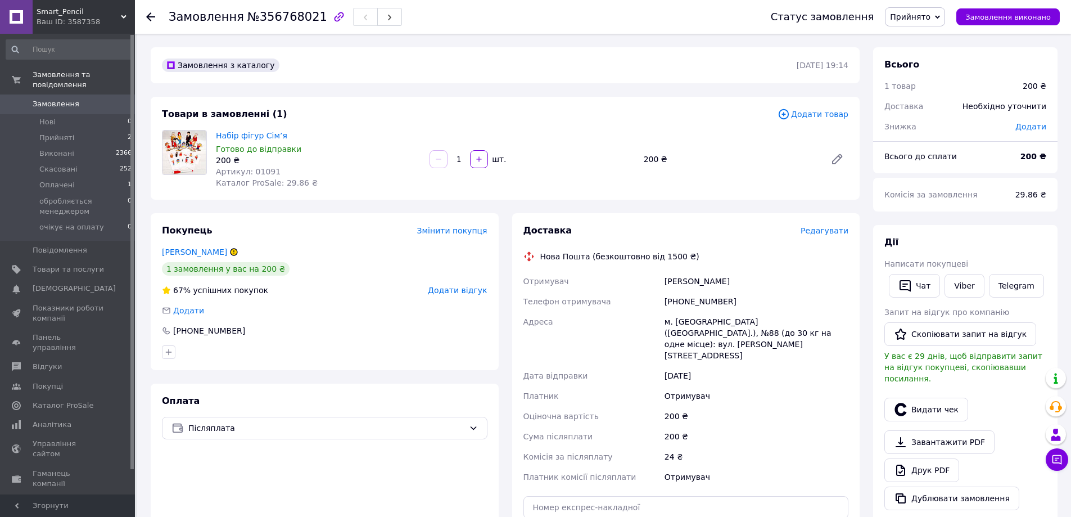
click at [705, 302] on div "+380683688071" at bounding box center [756, 301] width 188 height 20
copy div "+380683688071"
click at [922, 405] on button "Видати чек" at bounding box center [926, 409] width 84 height 24
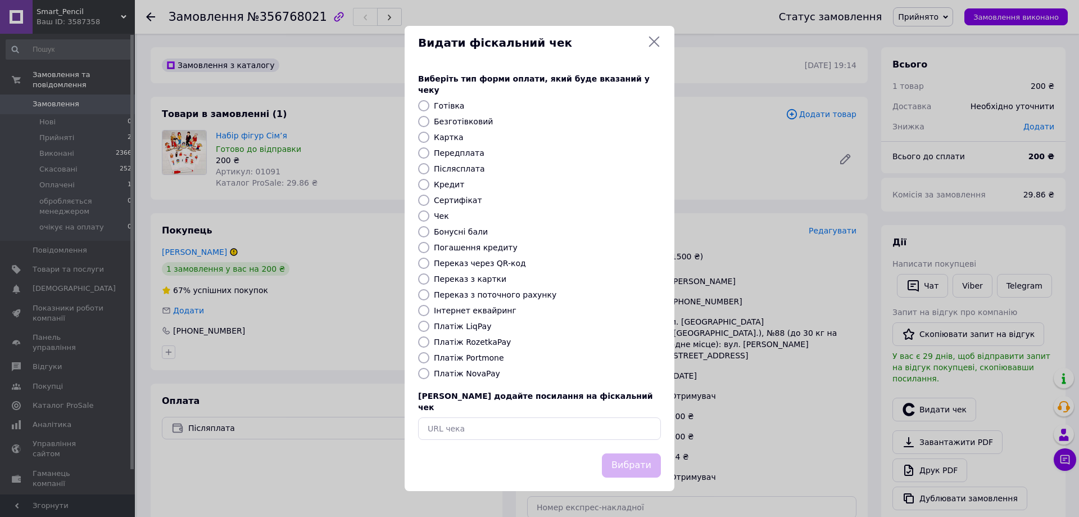
click at [435, 375] on label "Платіж NovaPay" at bounding box center [467, 373] width 66 height 9
click at [429, 375] on input "Платіж NovaPay" at bounding box center [423, 373] width 11 height 11
radio input "true"
click at [637, 457] on button "Вибрати" at bounding box center [631, 465] width 59 height 24
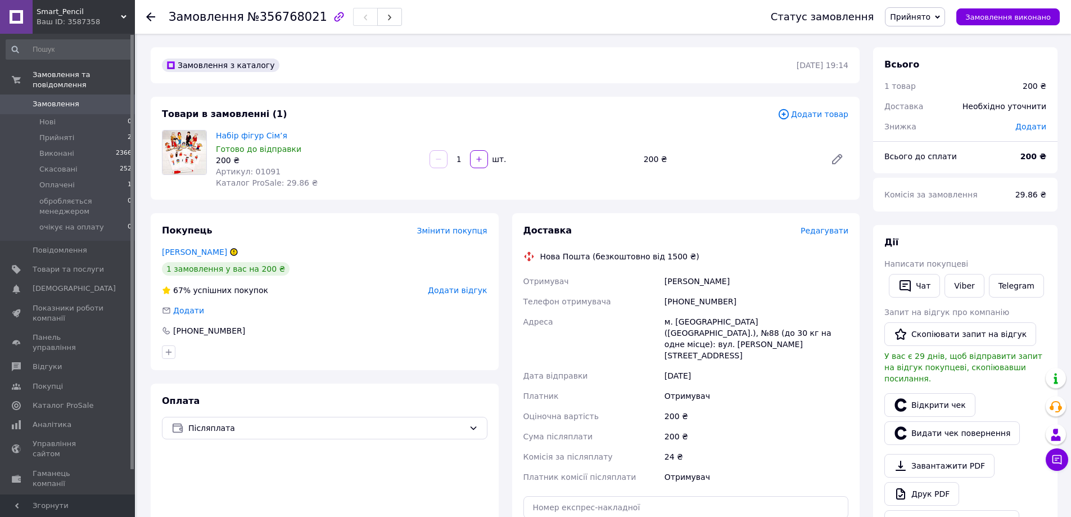
click at [712, 283] on div "Софія Гніденко" at bounding box center [756, 281] width 188 height 20
copy div "Гніденко"
click at [678, 278] on div "Софія Гніденко" at bounding box center [756, 281] width 188 height 20
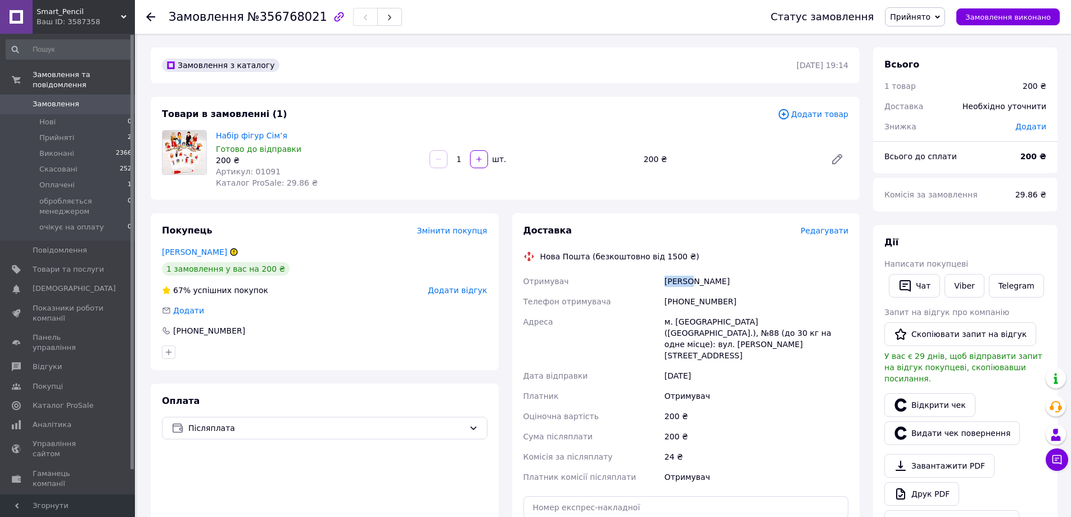
copy div "Софія"
click at [684, 324] on div "м. [GEOGRAPHIC_DATA] ([GEOGRAPHIC_DATA].), №88 (до 30 кг на одне місце): вул. […" at bounding box center [756, 338] width 188 height 54
copy div "Київ"
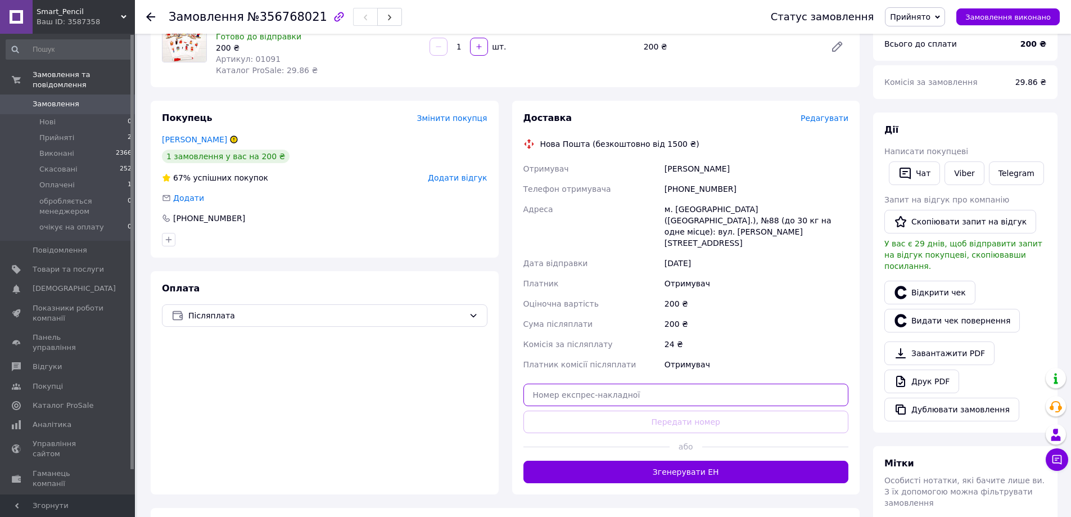
click at [601, 383] on input "text" at bounding box center [685, 394] width 325 height 22
paste input "20451225319939"
type input "20451225319939"
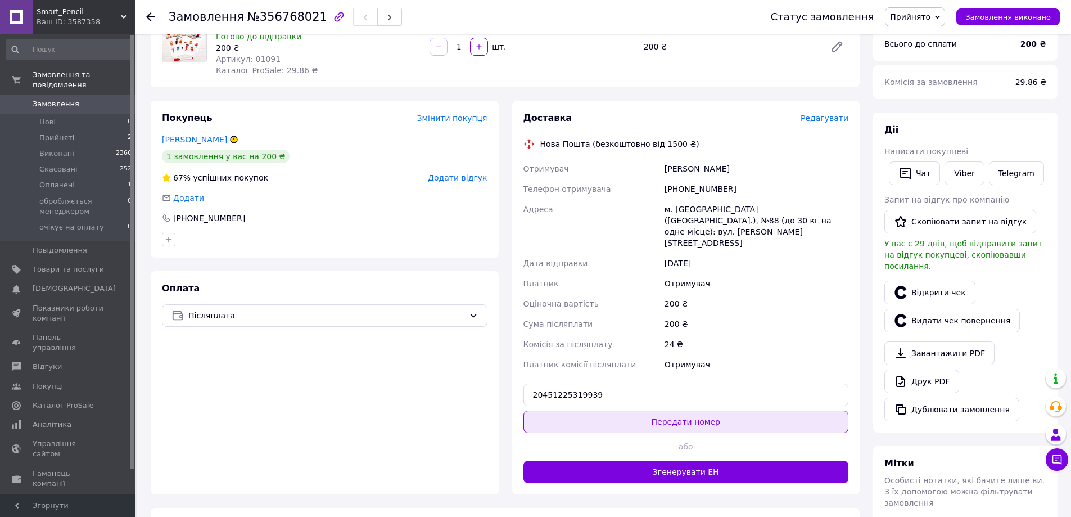
click at [609, 410] on button "Передати номер" at bounding box center [685, 421] width 325 height 22
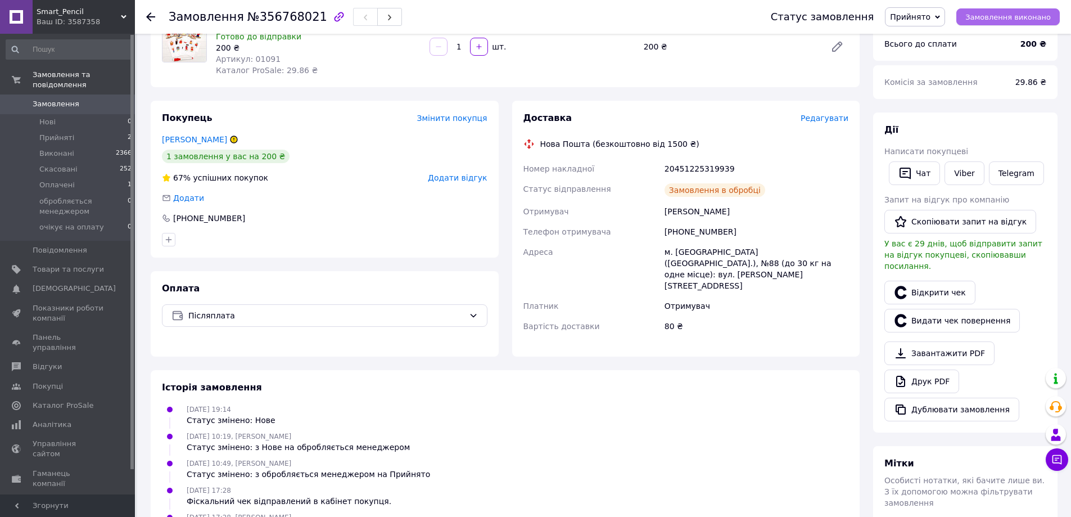
click at [1002, 13] on span "Замовлення виконано" at bounding box center [1007, 17] width 85 height 8
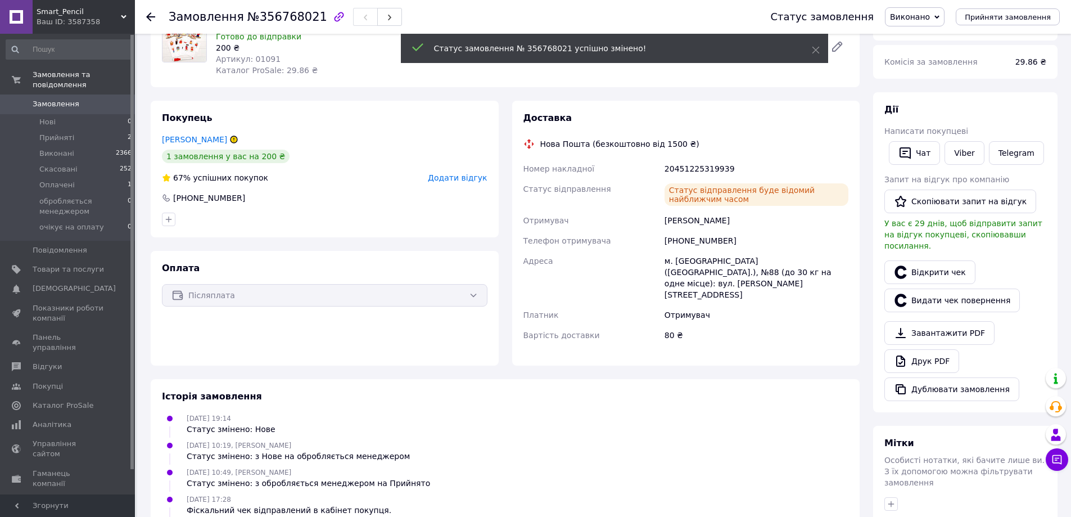
click at [196, 16] on span "Замовлення" at bounding box center [206, 16] width 75 height 13
copy h1 "Замовлення №356768021"
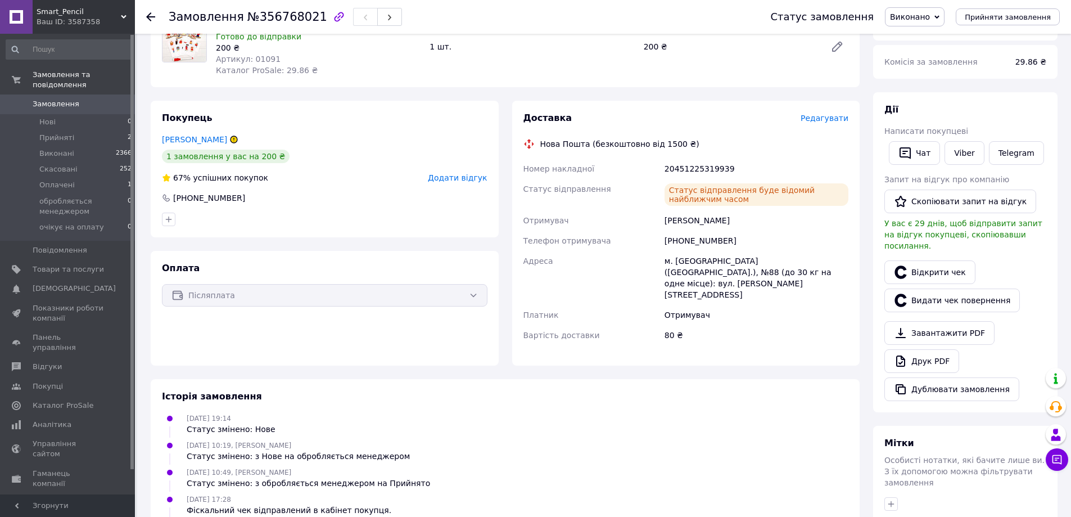
click at [685, 236] on div "[PHONE_NUMBER]" at bounding box center [756, 240] width 188 height 20
copy div "[PHONE_NUMBER]"
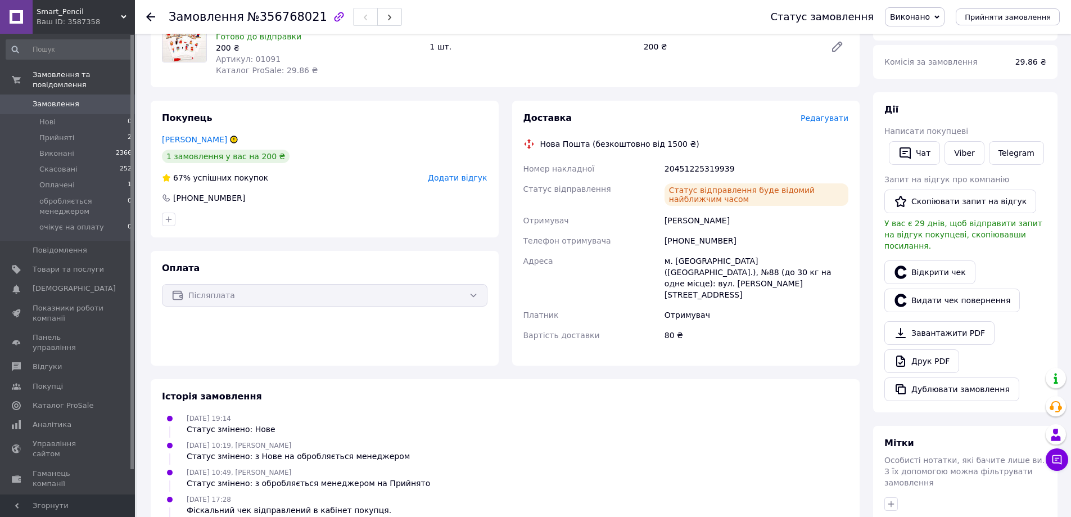
click at [690, 163] on div "20451225319939" at bounding box center [756, 169] width 188 height 20
copy div "20451225319939"
click at [59, 133] on span "Прийняті" at bounding box center [56, 138] width 35 height 10
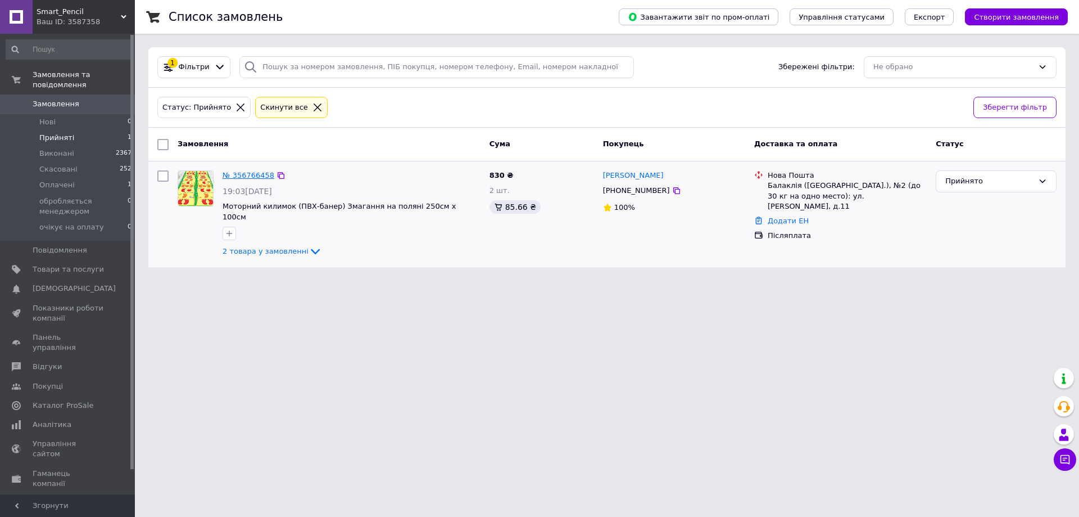
click at [246, 179] on link "№ 356766458" at bounding box center [249, 175] width 52 height 8
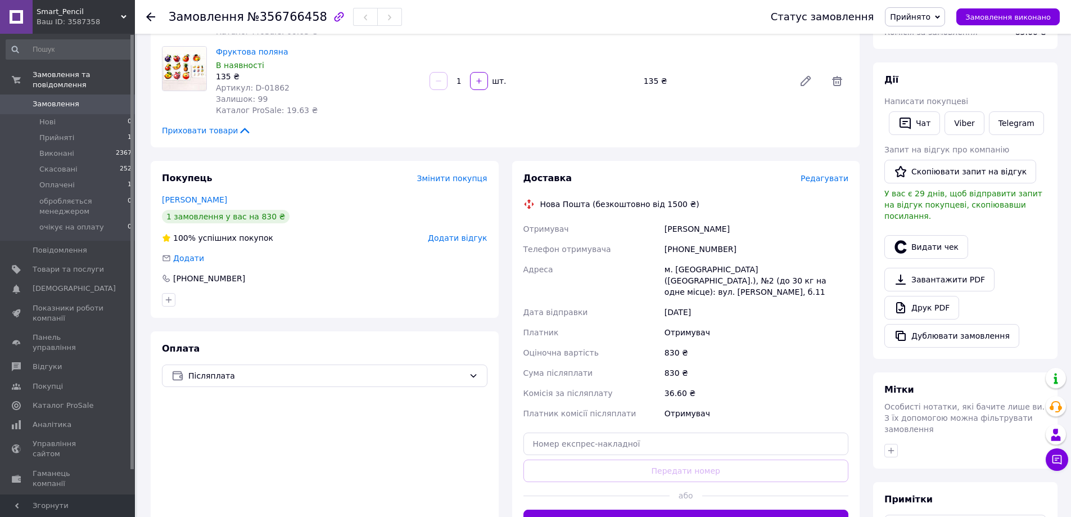
scroll to position [225, 0]
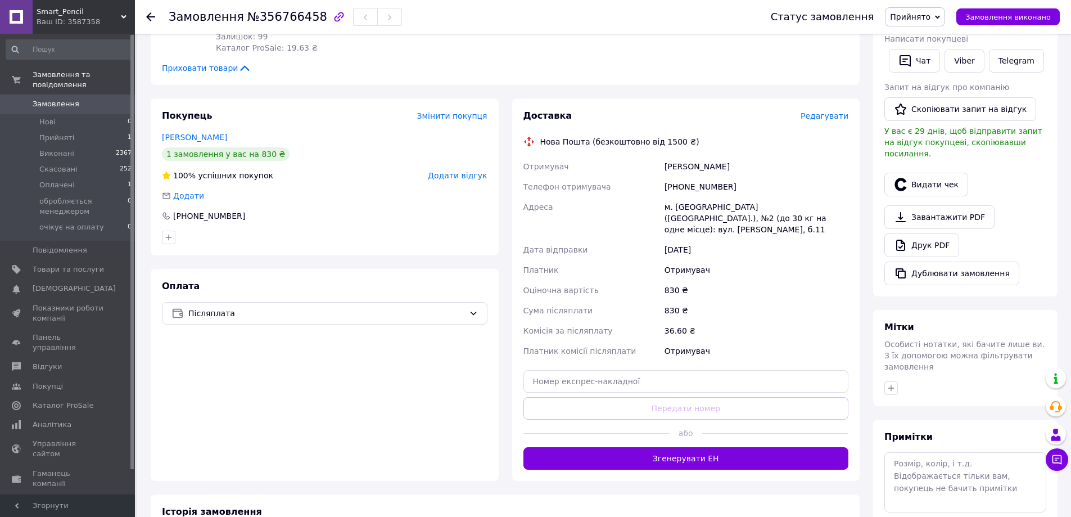
click at [681, 180] on div "[PHONE_NUMBER]" at bounding box center [756, 187] width 188 height 20
copy div "[PHONE_NUMBER]"
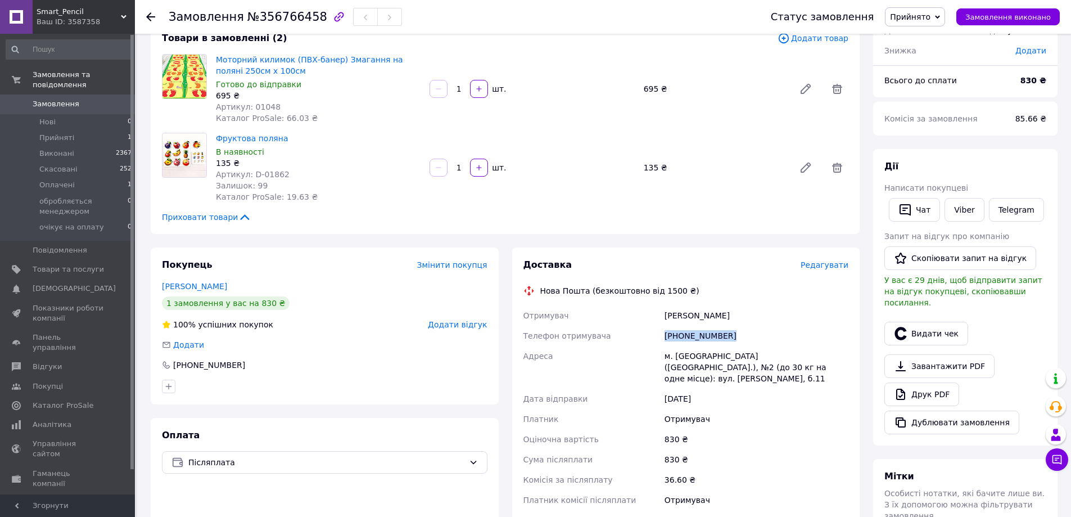
scroll to position [56, 0]
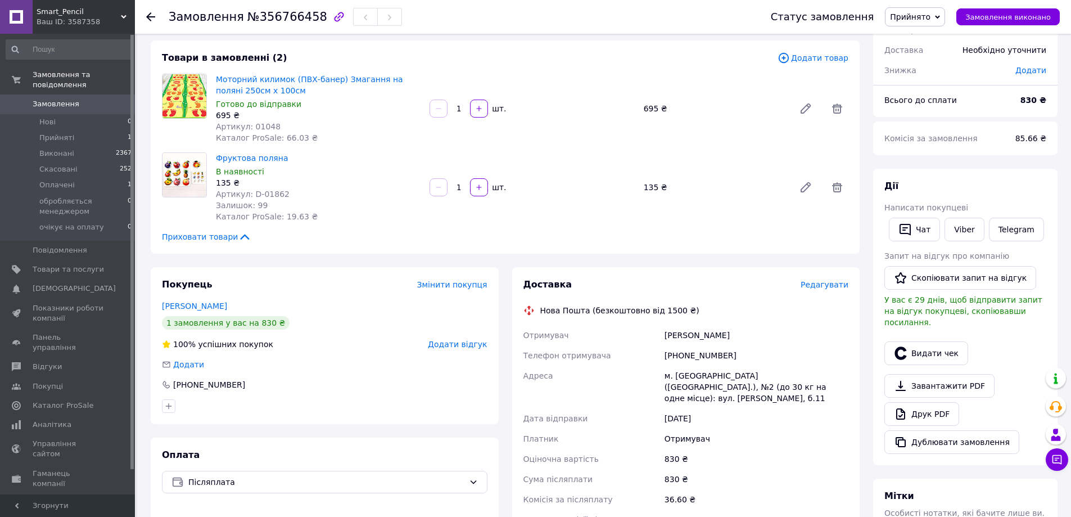
click at [671, 337] on div "[PERSON_NAME]" at bounding box center [756, 335] width 188 height 20
copy div "[PERSON_NAME]"
click at [927, 341] on button "Видати чек" at bounding box center [926, 353] width 84 height 24
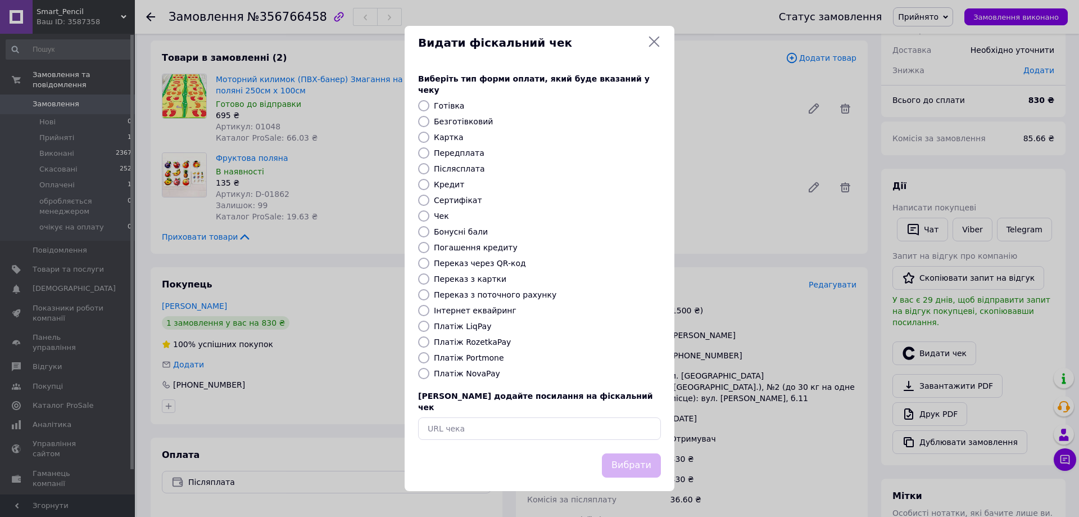
drag, startPoint x: 465, startPoint y: 370, endPoint x: 500, endPoint y: 389, distance: 39.0
click at [465, 371] on label "Платіж NovaPay" at bounding box center [467, 373] width 66 height 9
click at [429, 371] on input "Платіж NovaPay" at bounding box center [423, 373] width 11 height 11
radio input "true"
click at [633, 466] on button "Вибрати" at bounding box center [631, 465] width 59 height 24
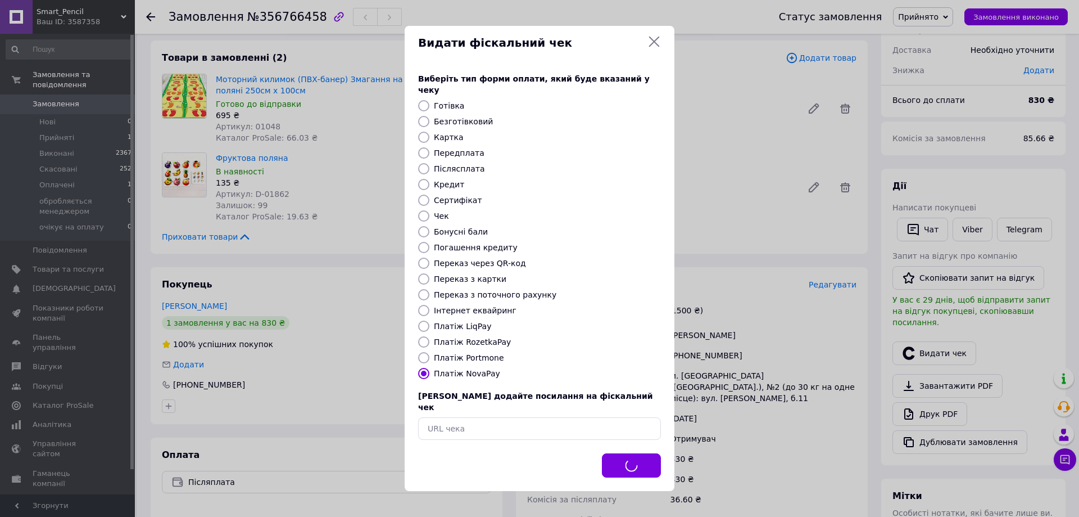
click at [728, 334] on div "Видати фіскальний чек Виберіть тип форми оплати, який буде вказаний у чеку Готі…" at bounding box center [539, 258] width 1079 height 517
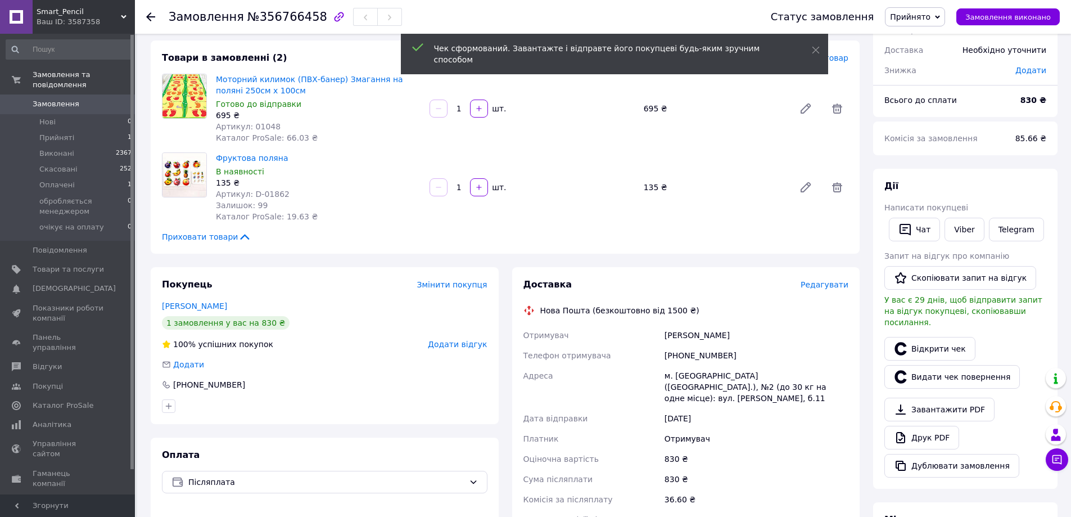
click at [728, 336] on div "[PERSON_NAME]" at bounding box center [756, 335] width 188 height 20
click at [728, 335] on div "[PERSON_NAME]" at bounding box center [756, 335] width 188 height 20
copy div "[PERSON_NAME]"
click at [672, 330] on div "[PERSON_NAME]" at bounding box center [756, 335] width 188 height 20
click at [720, 333] on div "[PERSON_NAME]" at bounding box center [756, 335] width 188 height 20
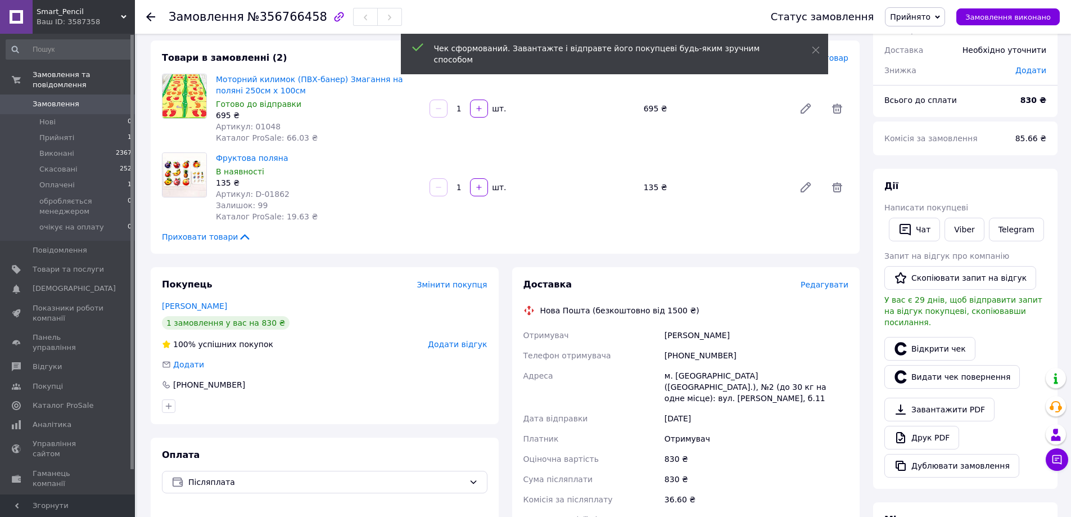
click at [713, 364] on div "Отримувач Белевцова Оксана Телефон отримувача +380961032731 Адреса м. Балаклія …" at bounding box center [686, 427] width 330 height 205
click at [718, 335] on div "[PERSON_NAME]" at bounding box center [756, 335] width 188 height 20
copy div "Оксана"
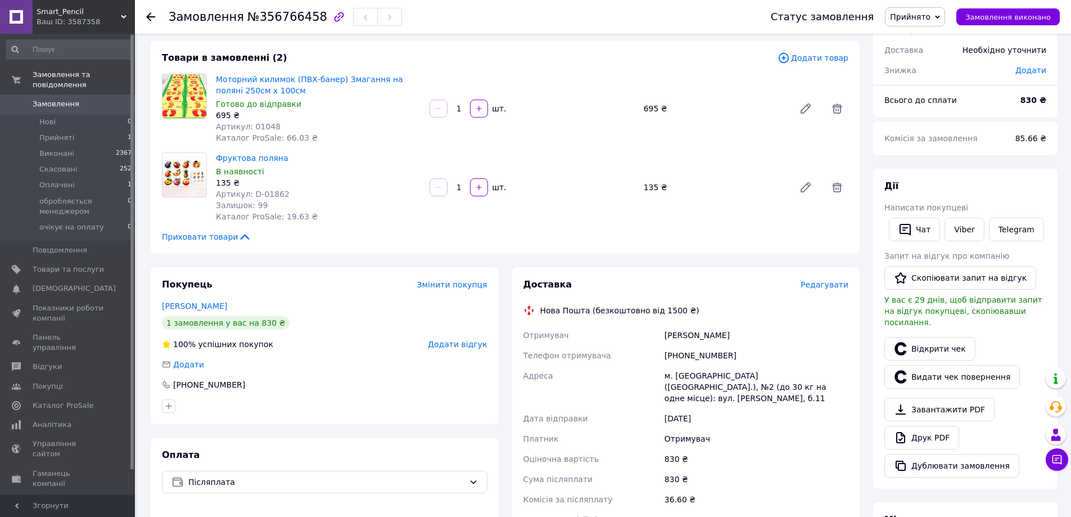
click at [687, 368] on div "м. [GEOGRAPHIC_DATA] ([GEOGRAPHIC_DATA].), №2 (до 30 кг на одне місце): вул. [P…" at bounding box center [756, 386] width 188 height 43
click at [687, 372] on div "м. Балаклія (Харківська обл.), №2 (до 30 кг на одне місце): вул. В.Й. Казмірука…" at bounding box center [756, 386] width 188 height 43
click at [686, 372] on div "м. Балаклія (Харківська обл.), №2 (до 30 кг на одне місце): вул. В.Й. Казмірука…" at bounding box center [756, 386] width 188 height 43
copy div "Балаклія"
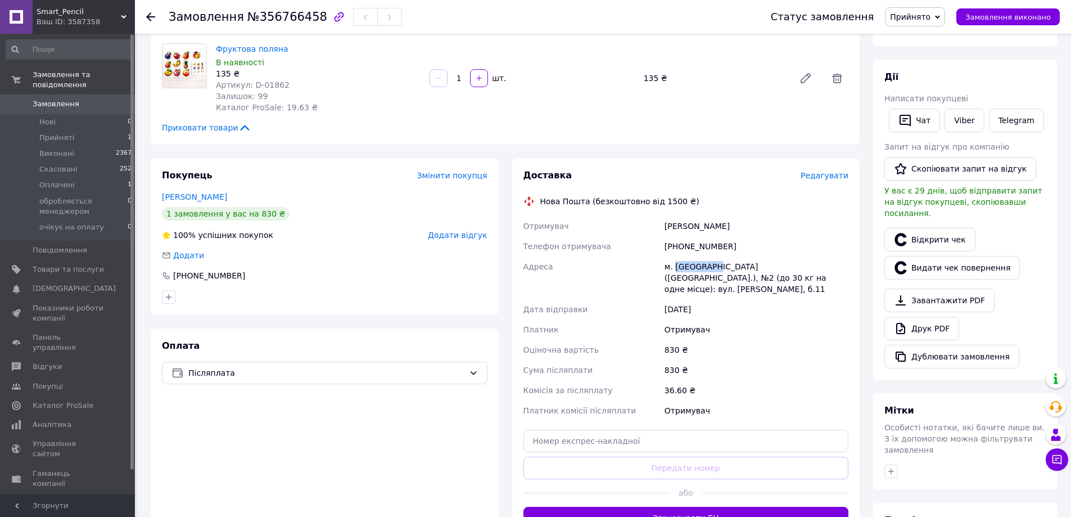
scroll to position [225, 0]
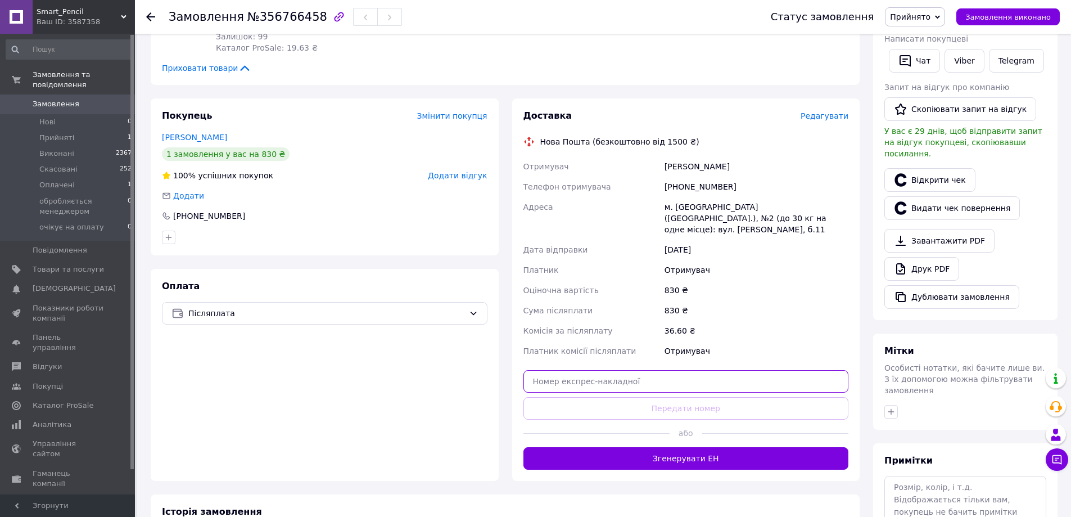
click at [626, 370] on input "text" at bounding box center [685, 381] width 325 height 22
paste input "20451225339637"
type input "20451225339637"
click at [625, 397] on button "Передати номер" at bounding box center [685, 408] width 325 height 22
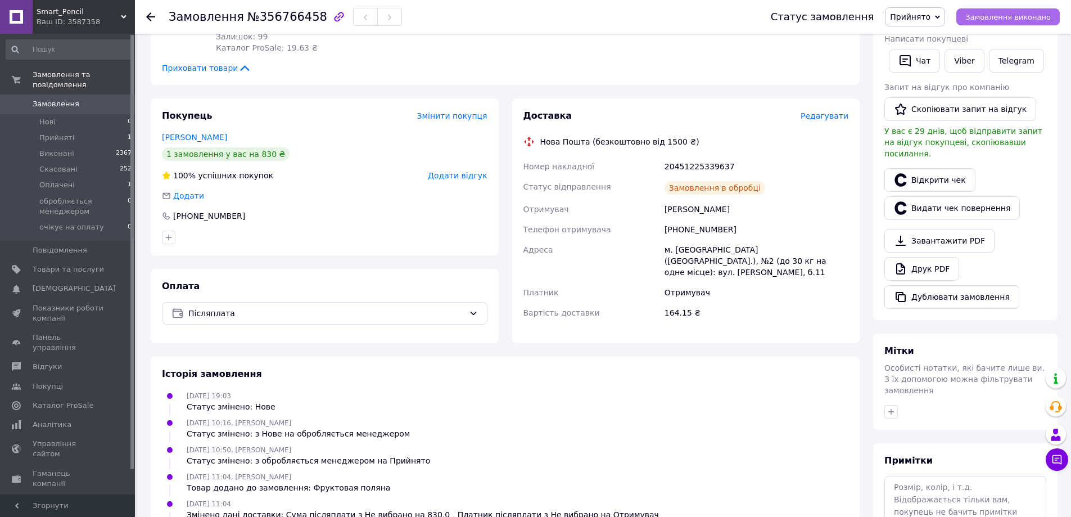
click at [1013, 18] on span "Замовлення виконано" at bounding box center [1007, 17] width 85 height 8
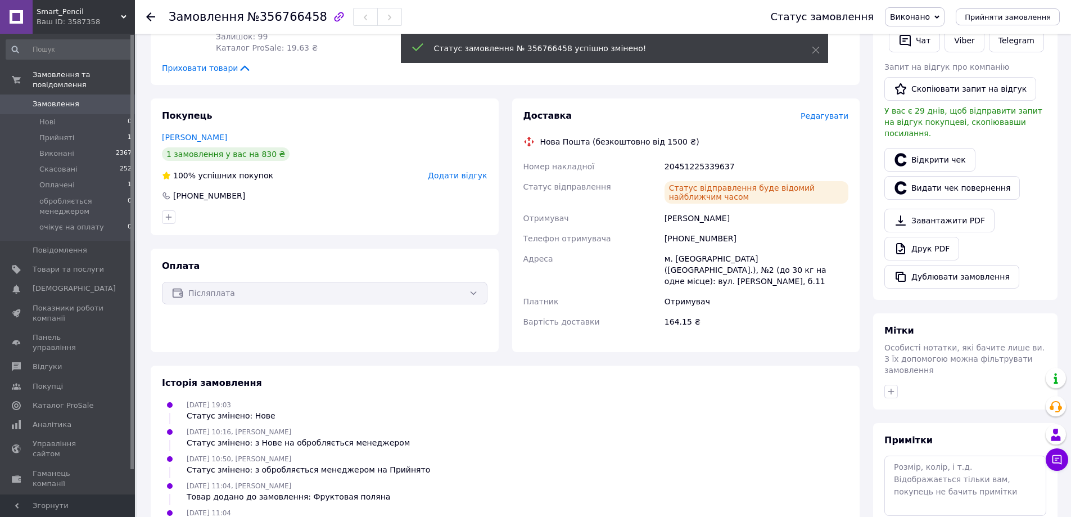
click at [223, 16] on span "Замовлення" at bounding box center [206, 16] width 75 height 13
click at [224, 16] on span "Замовлення" at bounding box center [206, 16] width 75 height 13
copy h1 "Замовлення №356766458"
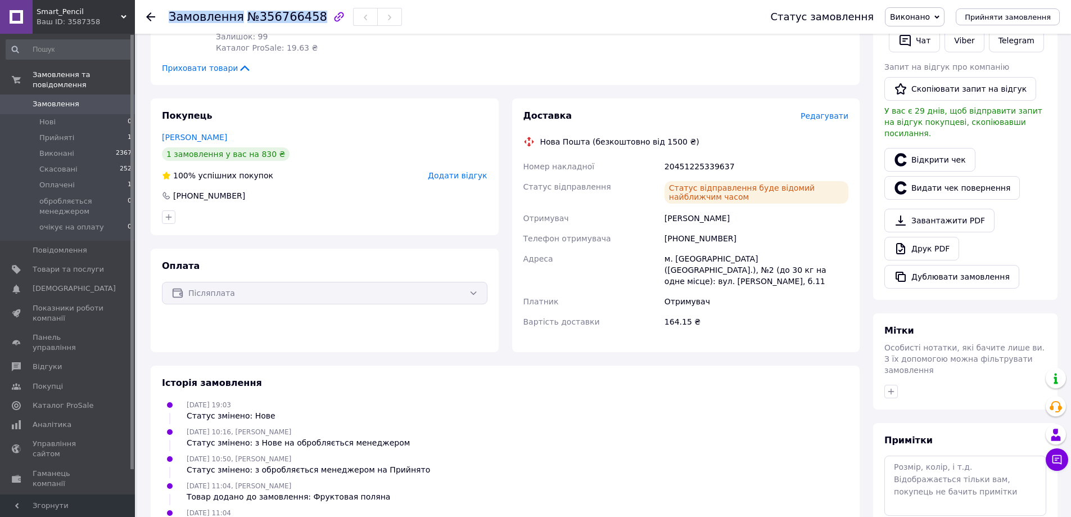
copy h1 "Замовлення №356766458"
click at [693, 239] on div "+380961032731" at bounding box center [756, 238] width 188 height 20
click at [693, 240] on div "+380961032731" at bounding box center [756, 238] width 188 height 20
drag, startPoint x: 693, startPoint y: 240, endPoint x: 613, endPoint y: 309, distance: 105.6
click at [693, 239] on div "+380961032731" at bounding box center [756, 238] width 188 height 20
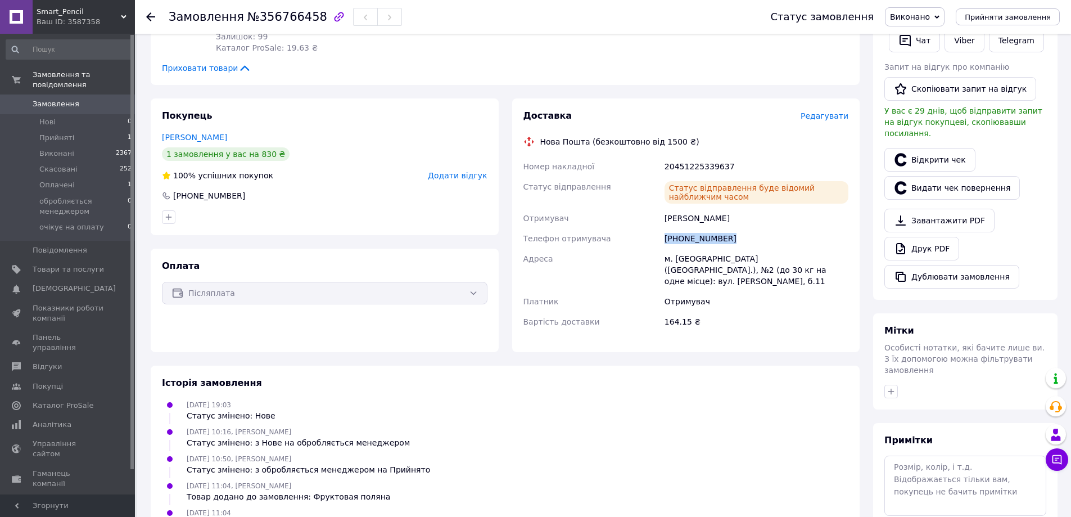
copy div "+380961032731"
click at [684, 165] on div "20451225339637" at bounding box center [756, 166] width 188 height 20
click at [685, 168] on div "20451225339637" at bounding box center [756, 166] width 188 height 20
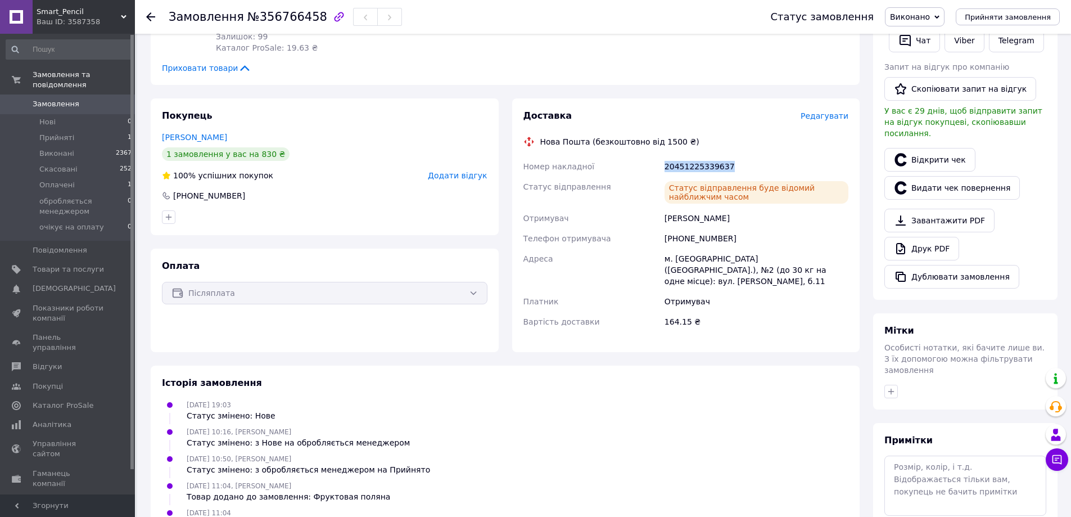
copy div "20451225339637"
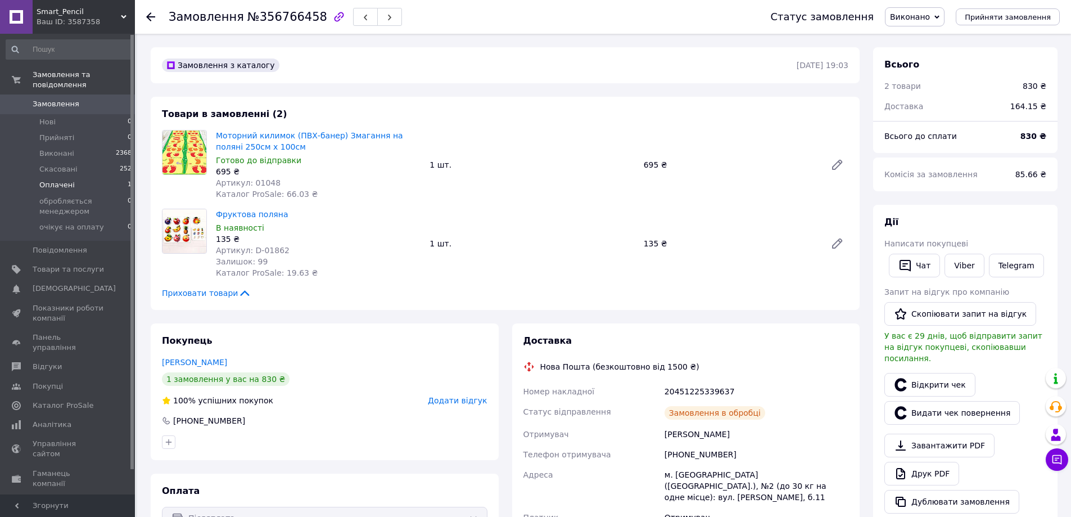
click at [67, 180] on span "Оплачені" at bounding box center [56, 185] width 35 height 10
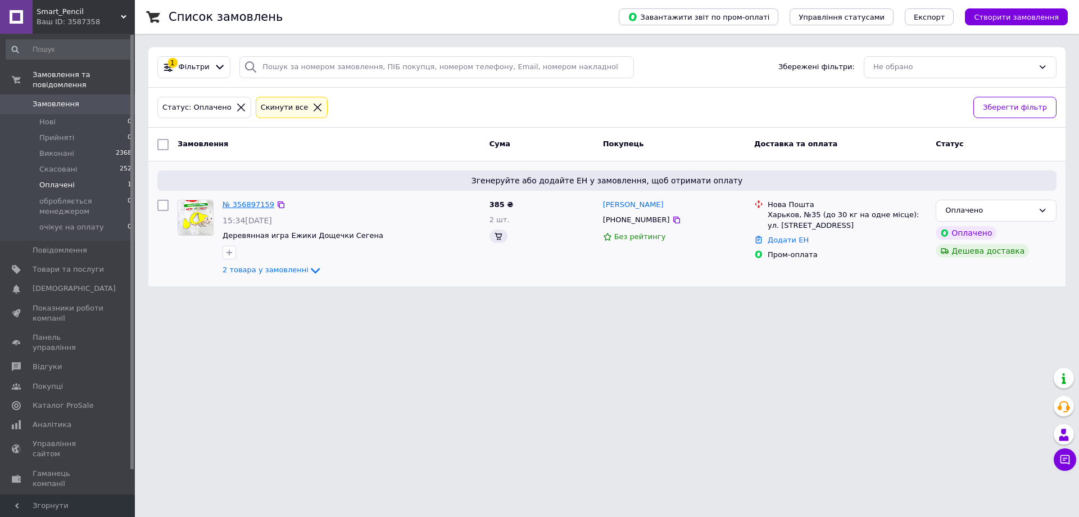
click at [243, 205] on link "№ 356897159" at bounding box center [249, 204] width 52 height 8
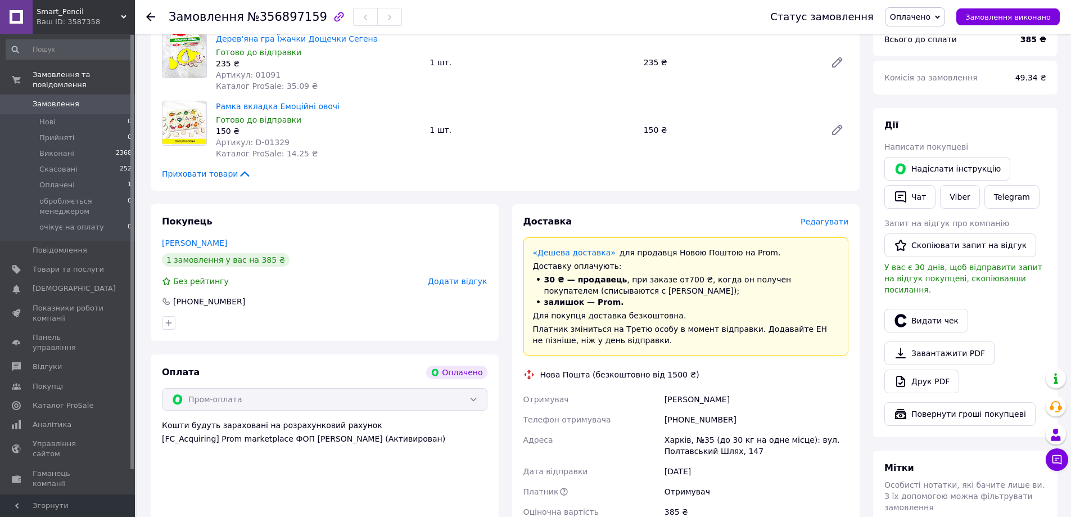
scroll to position [281, 0]
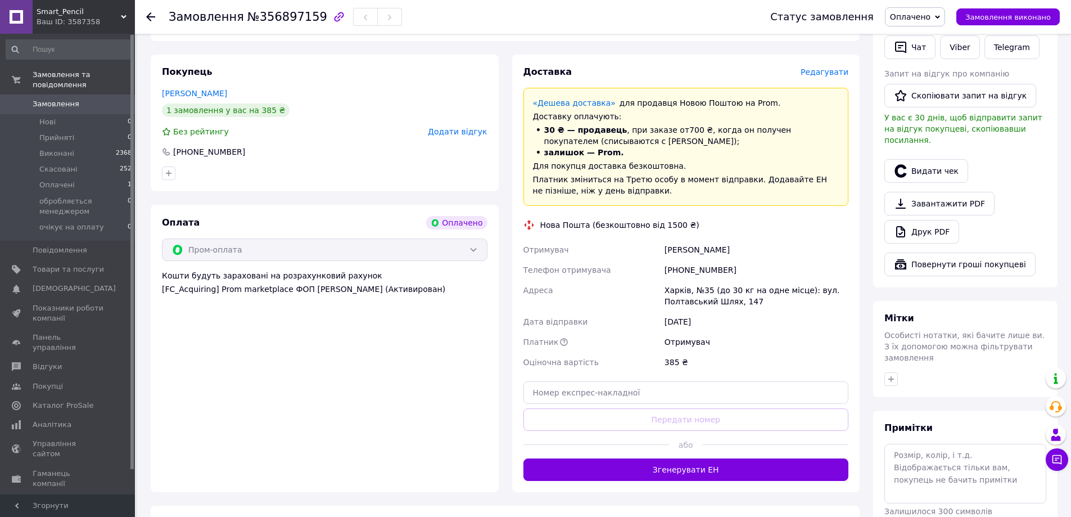
click at [698, 265] on div "[PHONE_NUMBER]" at bounding box center [756, 270] width 188 height 20
click at [698, 267] on div "[PHONE_NUMBER]" at bounding box center [756, 270] width 188 height 20
copy div "380667558276"
click at [714, 264] on div "[PHONE_NUMBER]" at bounding box center [756, 270] width 188 height 20
click at [706, 267] on div "[PHONE_NUMBER]" at bounding box center [756, 270] width 188 height 20
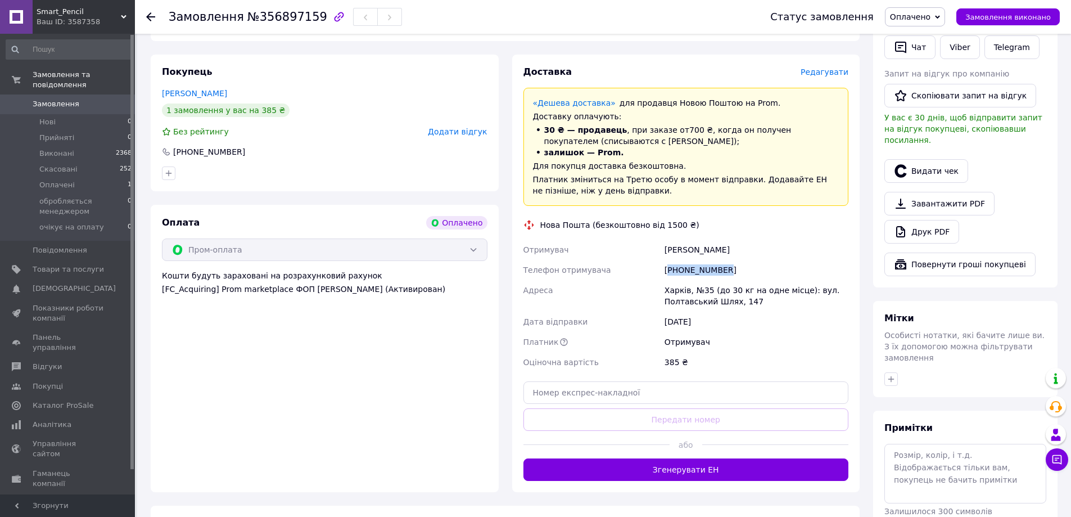
click at [706, 267] on div "[PHONE_NUMBER]" at bounding box center [756, 270] width 188 height 20
copy div "[PHONE_NUMBER]"
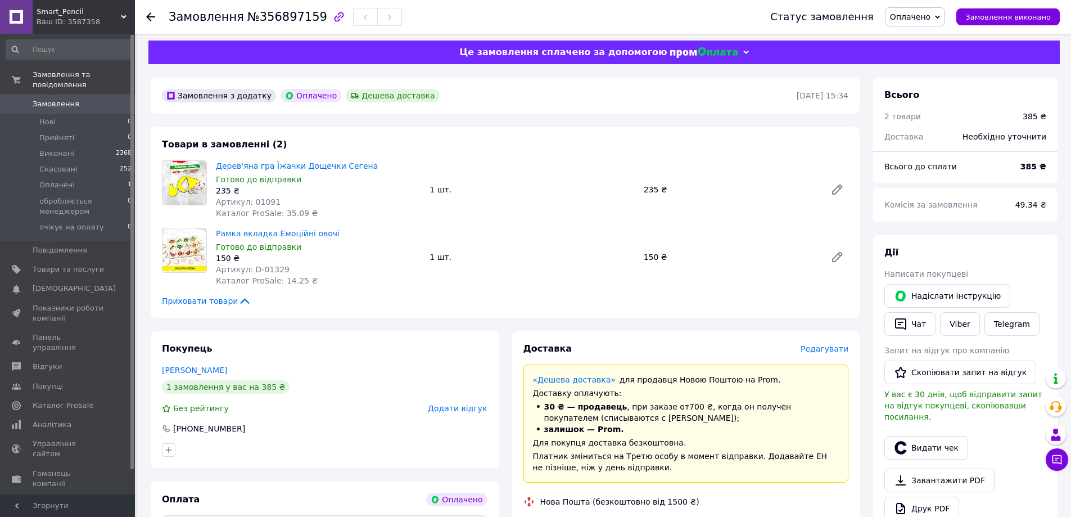
scroll to position [225, 0]
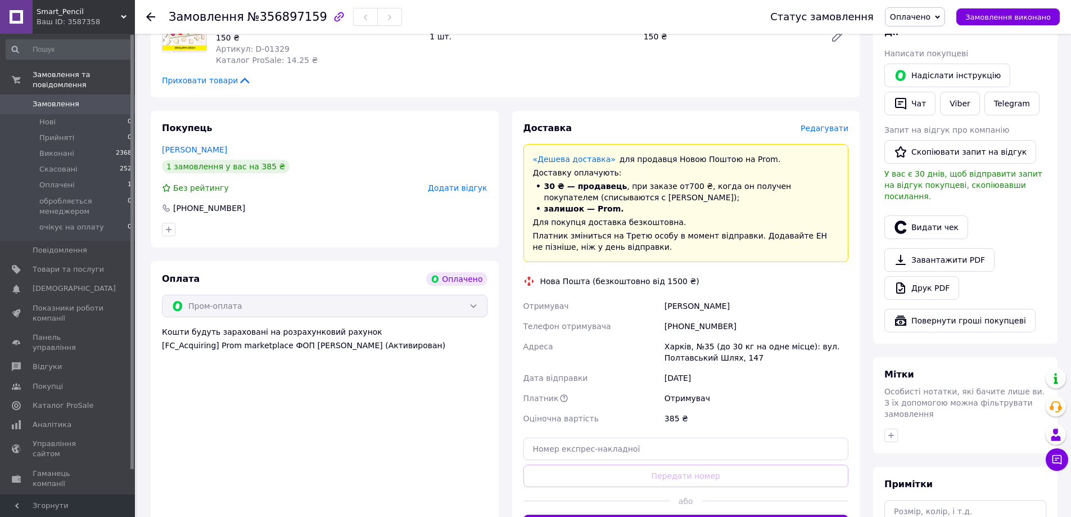
click at [676, 314] on div "[PERSON_NAME]" at bounding box center [756, 306] width 188 height 20
click at [673, 305] on div "[PERSON_NAME]" at bounding box center [756, 306] width 188 height 20
copy div "Крикуха"
click at [709, 305] on div "[PERSON_NAME]" at bounding box center [756, 306] width 188 height 20
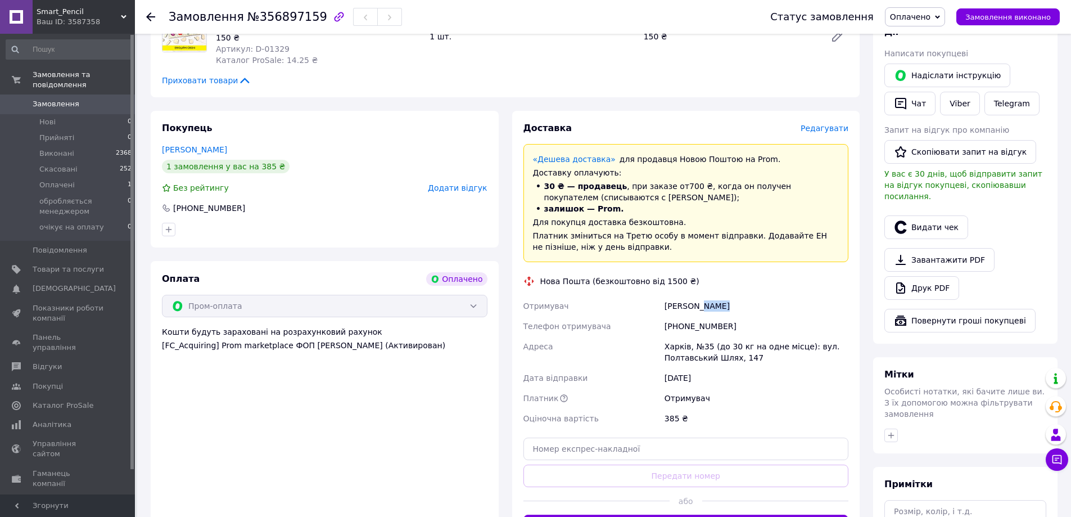
click at [709, 305] on div "[PERSON_NAME]" at bounding box center [756, 306] width 188 height 20
copy div "Олена"
click at [676, 340] on div "Харків, №35 (до 30 кг на одне місце): вул. Полтавський Шлях, 147" at bounding box center [756, 351] width 188 height 31
click at [676, 341] on div "Харків, №35 (до 30 кг на одне місце): вул. Полтавський Шлях, 147" at bounding box center [756, 351] width 188 height 31
copy div "Харків"
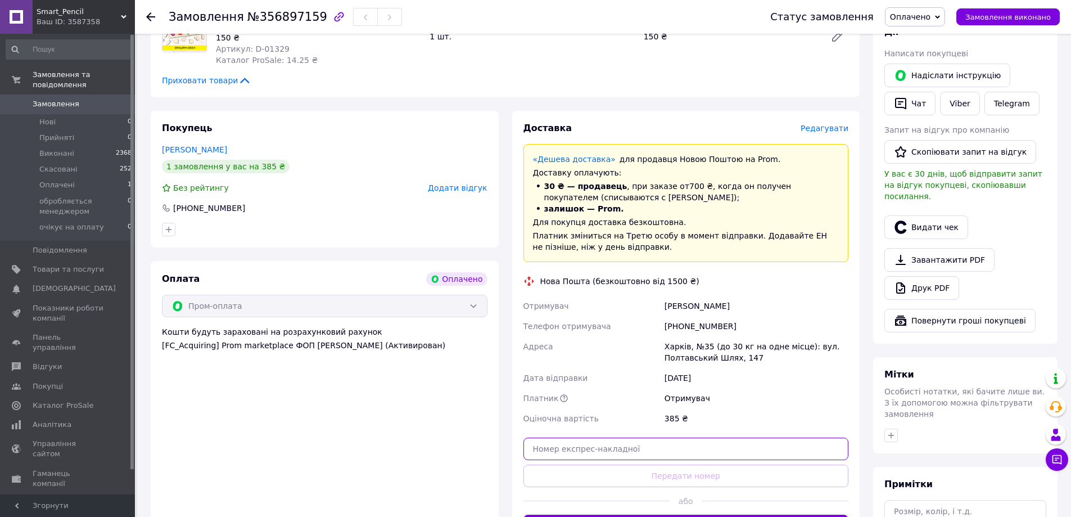
click at [572, 446] on input "text" at bounding box center [685, 448] width 325 height 22
paste input "20451225343097"
type input "20451225343097"
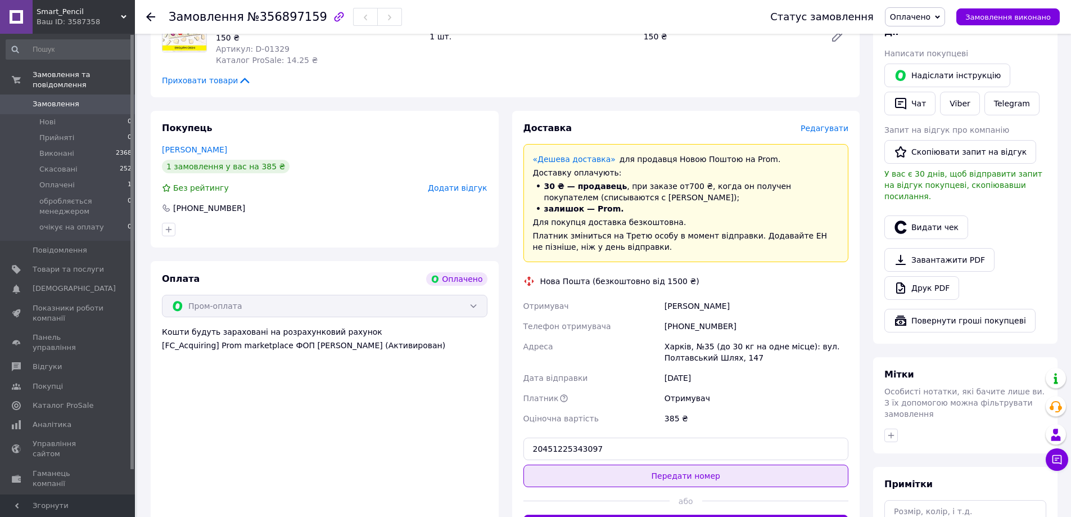
drag, startPoint x: 586, startPoint y: 468, endPoint x: 603, endPoint y: 467, distance: 17.5
click at [586, 469] on button "Передати номер" at bounding box center [685, 475] width 325 height 22
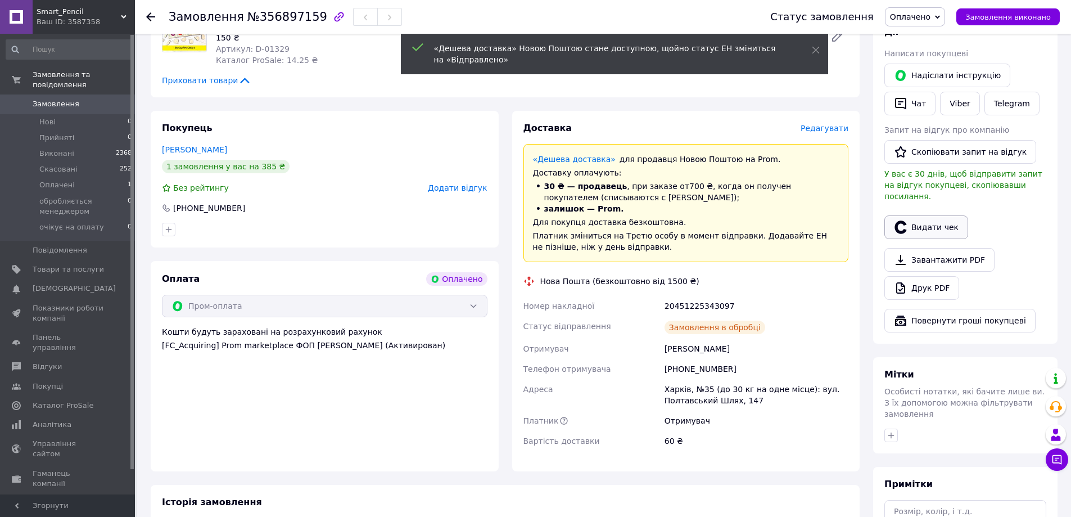
click at [924, 216] on button "Видати чек" at bounding box center [926, 227] width 84 height 24
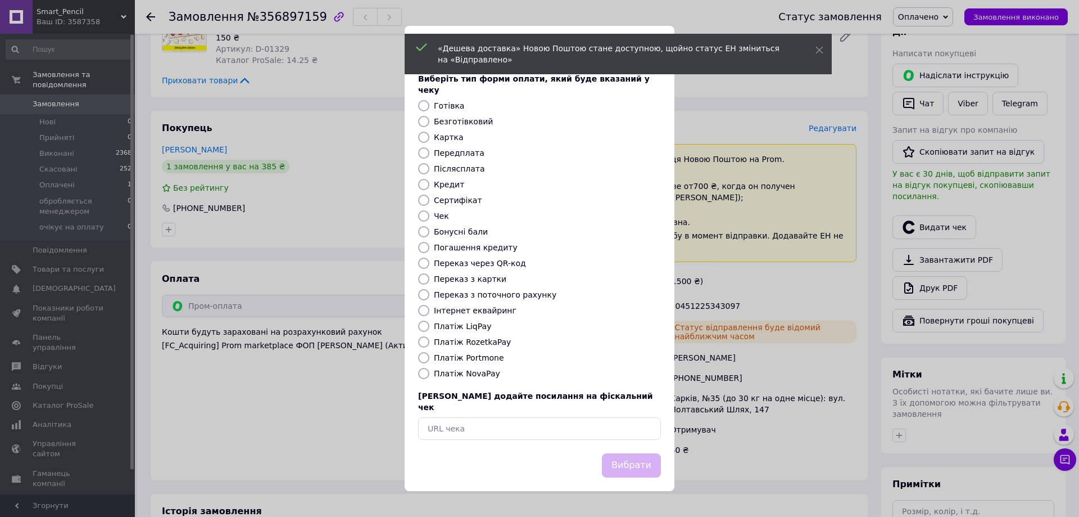
click at [456, 124] on label "Безготівковий" at bounding box center [463, 121] width 59 height 9
click at [429, 124] on input "Безготівковий" at bounding box center [423, 121] width 11 height 11
radio input "true"
click at [651, 453] on button "Вибрати" at bounding box center [631, 465] width 59 height 24
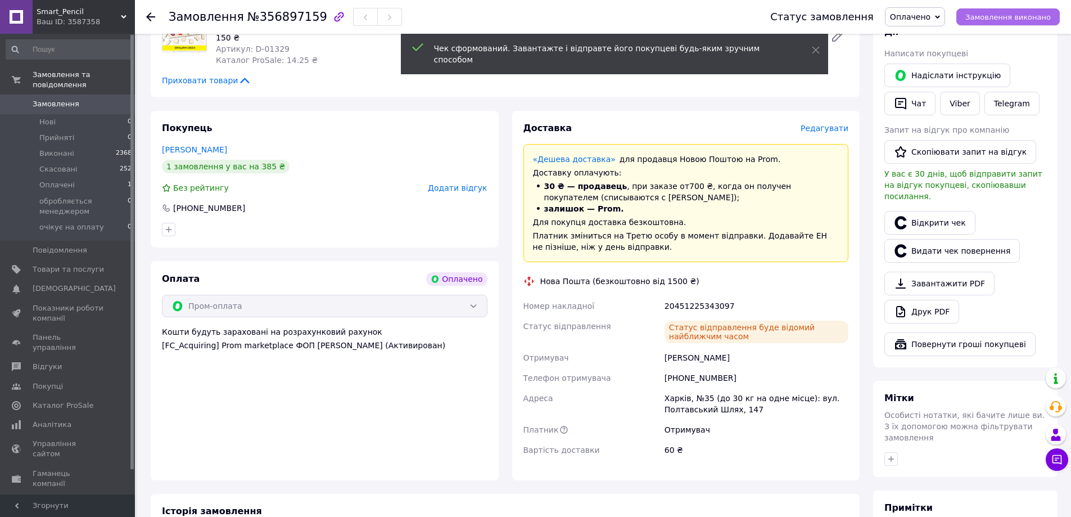
click at [984, 17] on span "Замовлення виконано" at bounding box center [1007, 17] width 85 height 8
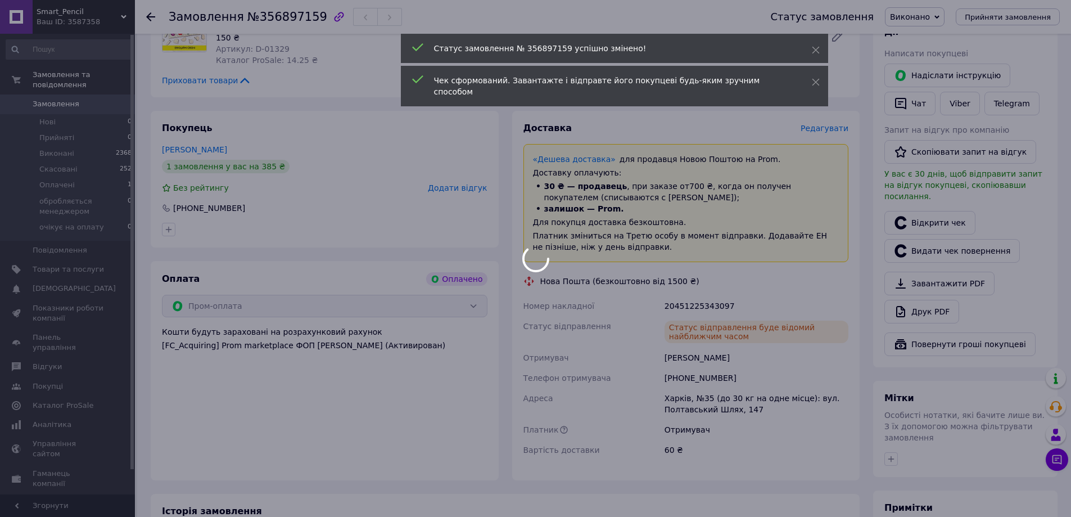
click at [202, 20] on span "Замовлення" at bounding box center [206, 16] width 75 height 13
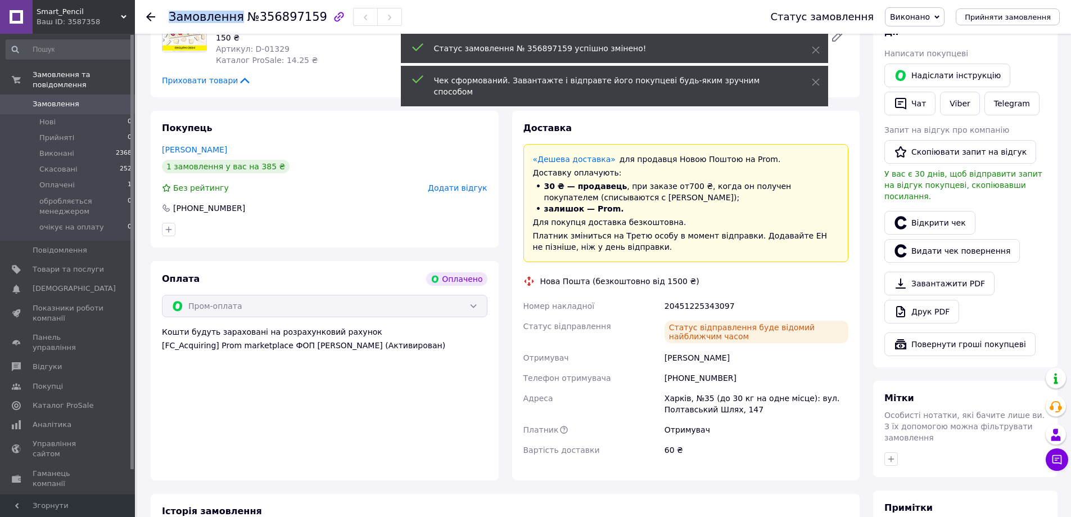
click at [202, 20] on span "Замовлення" at bounding box center [206, 16] width 75 height 13
copy h1 "Замовлення №356897159"
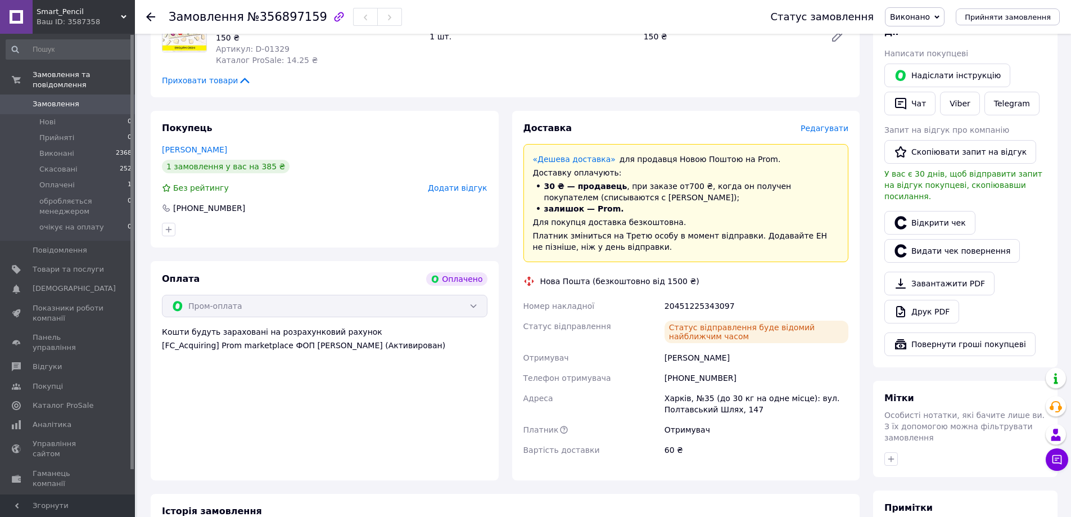
click at [681, 378] on div "[PHONE_NUMBER]" at bounding box center [756, 378] width 188 height 20
copy div "[PHONE_NUMBER]"
click at [680, 305] on div "20451225343097" at bounding box center [756, 306] width 188 height 20
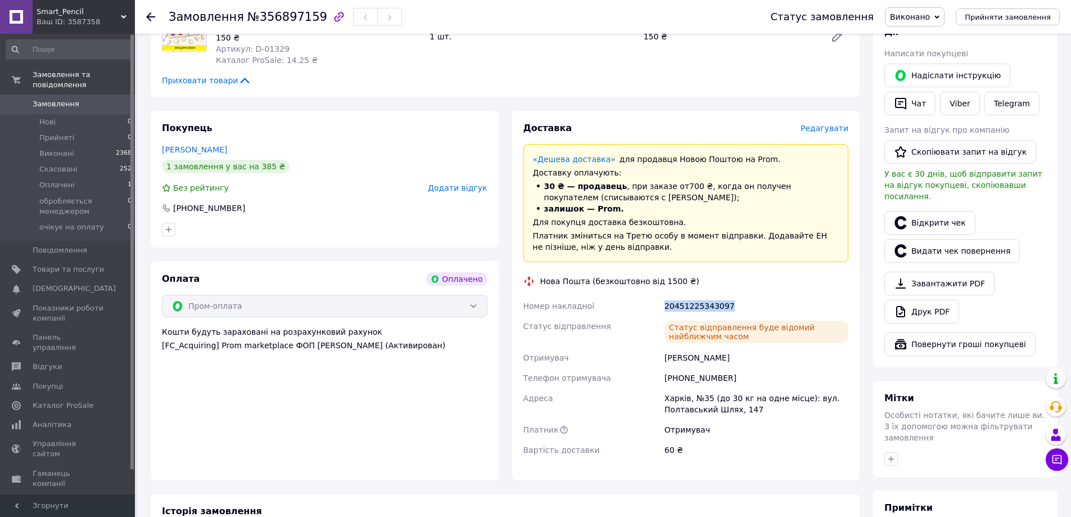
click at [680, 305] on div "20451225343097" at bounding box center [756, 306] width 188 height 20
copy div "20451225343097"
click at [270, 20] on span "№356897159" at bounding box center [287, 16] width 80 height 13
copy span "356897159"
